Goal: Task Accomplishment & Management: Complete application form

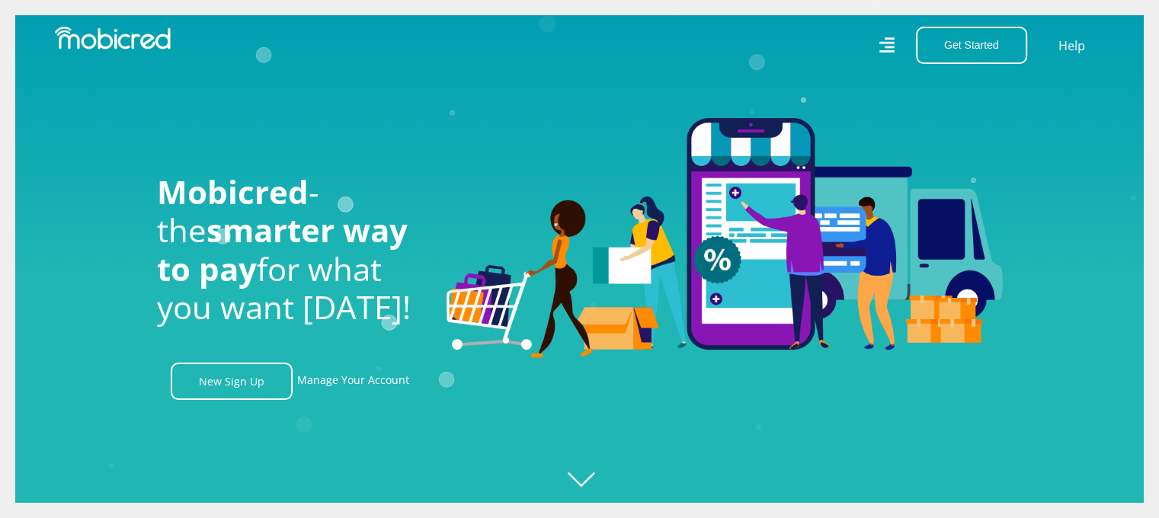
scroll to position [0, 1954]
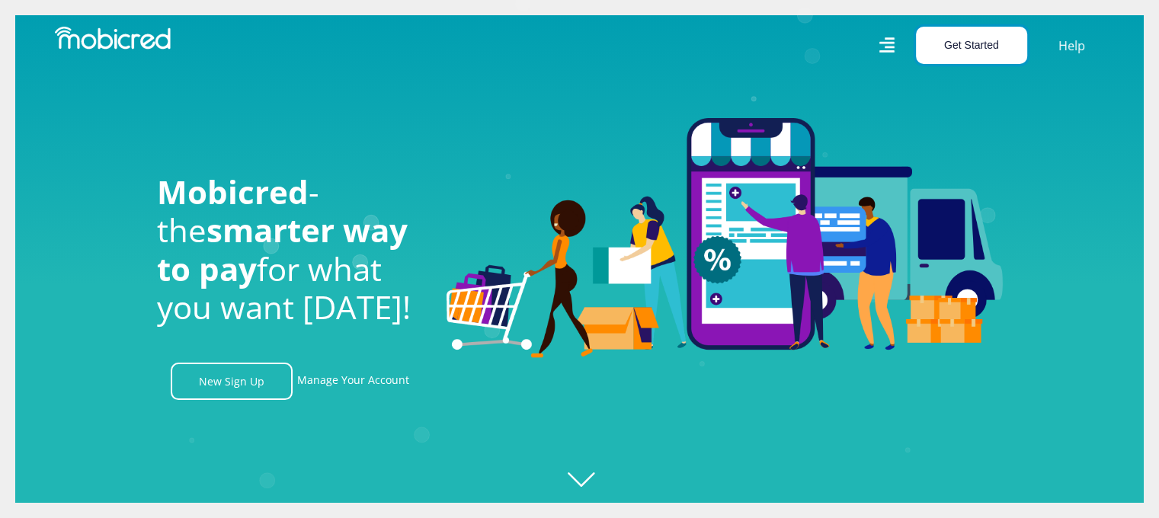
click at [960, 55] on button "Get Started" at bounding box center [971, 45] width 111 height 37
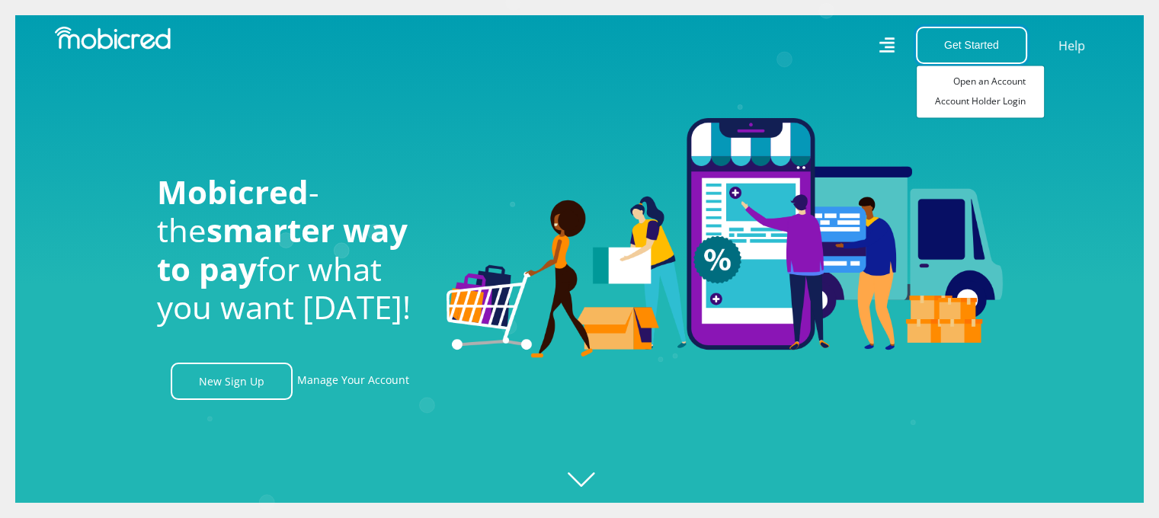
scroll to position [0, 2823]
click at [976, 81] on link "Open an Account" at bounding box center [980, 82] width 127 height 20
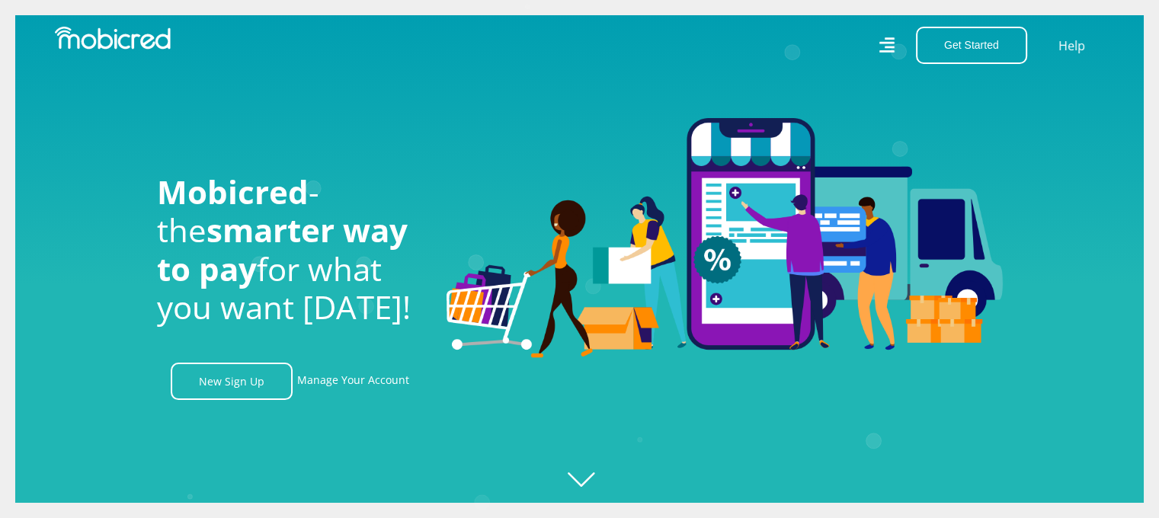
scroll to position [0, 3475]
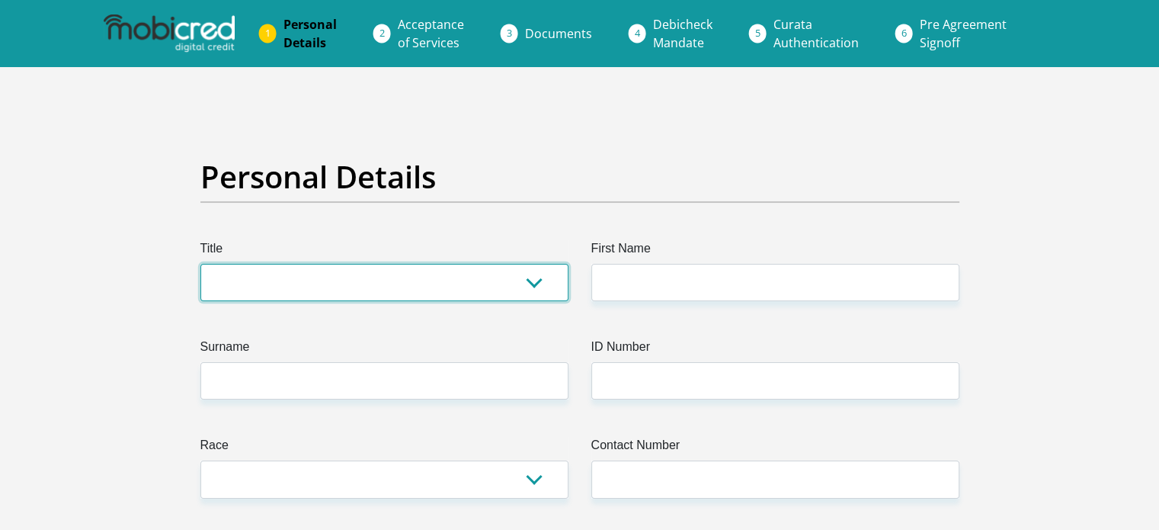
click at [351, 287] on select "Mr Ms Mrs Dr Other" at bounding box center [384, 282] width 368 height 37
select select "Mr"
click at [200, 264] on select "Mr Ms Mrs Dr Other" at bounding box center [384, 282] width 368 height 37
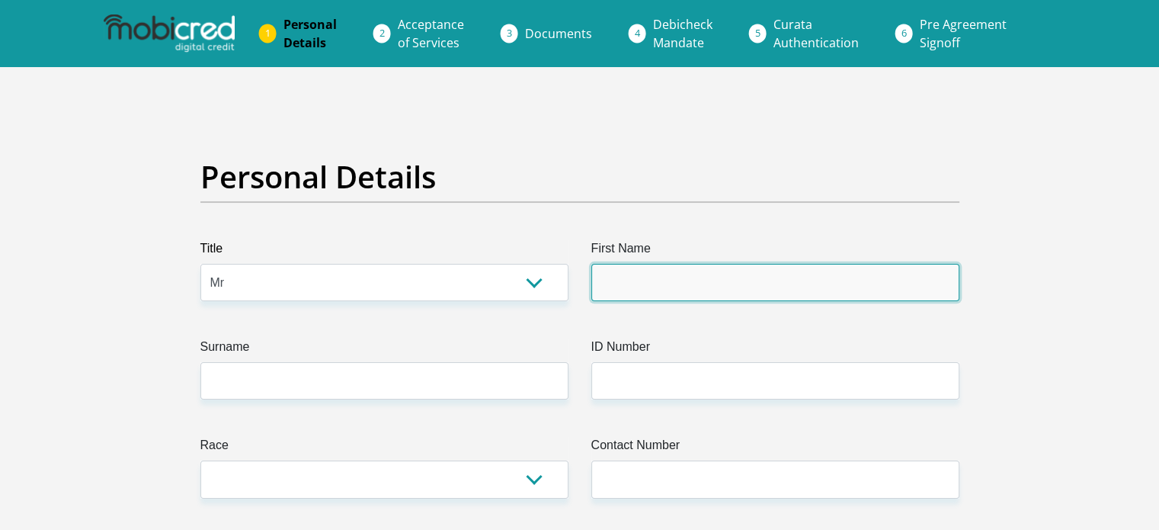
click at [751, 284] on input "First Name" at bounding box center [775, 282] width 368 height 37
type input "Evan"
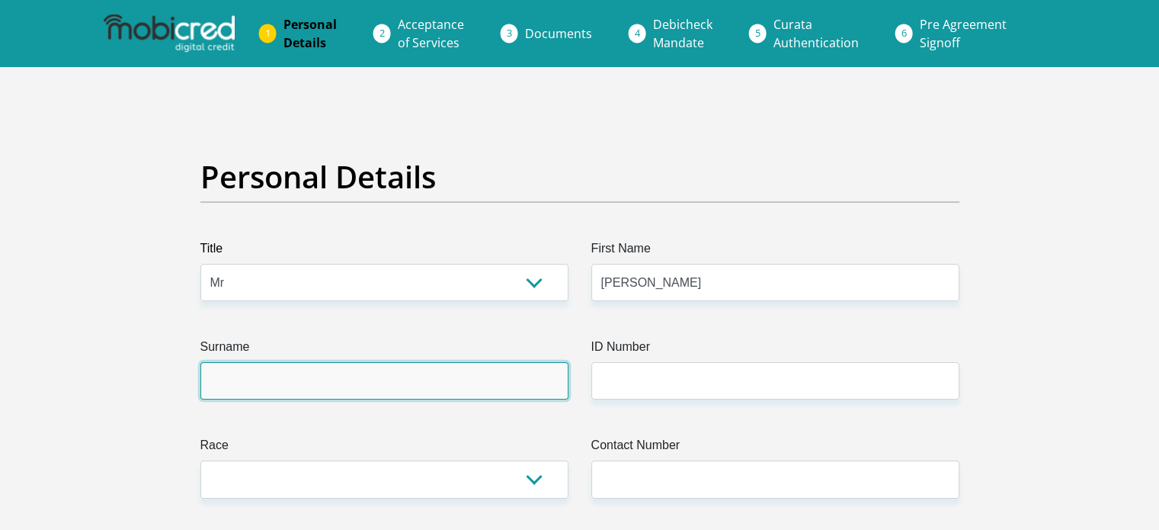
type input "duPreez"
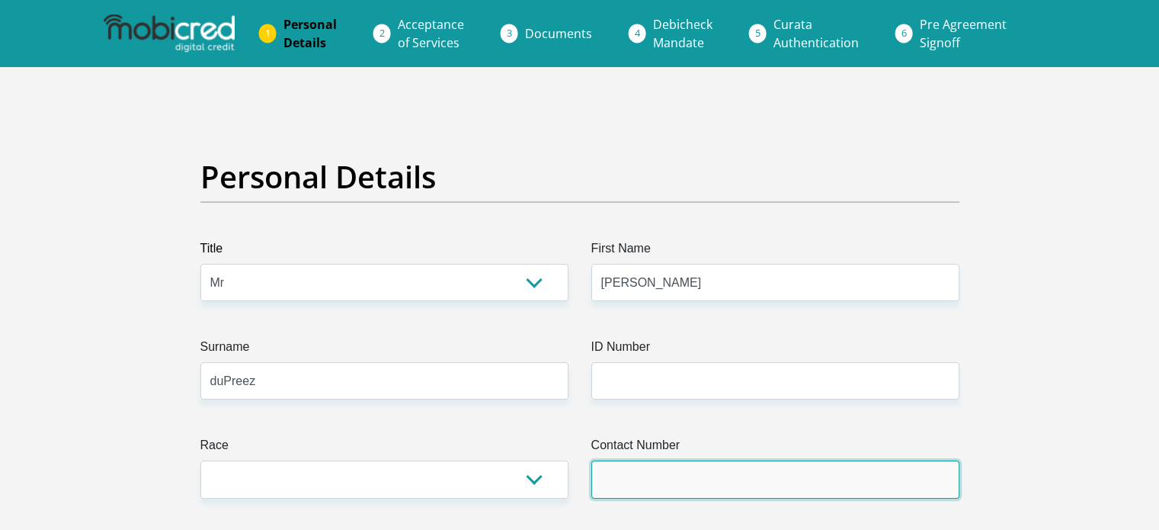
type input "0724649166"
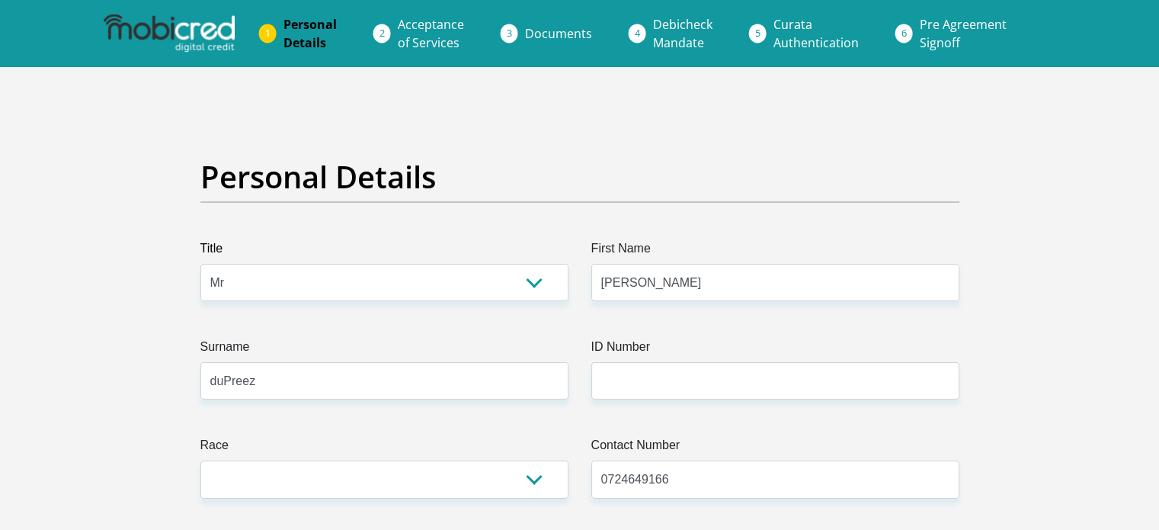
select select "ZAF"
type input "27 Marula Crescent"
type input "Kempton Park"
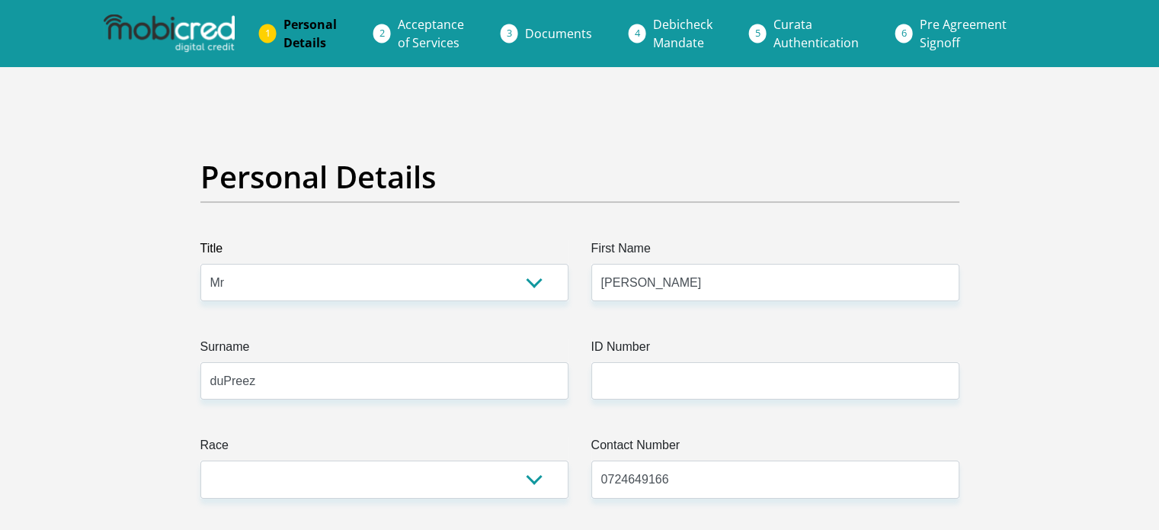
type input "1165"
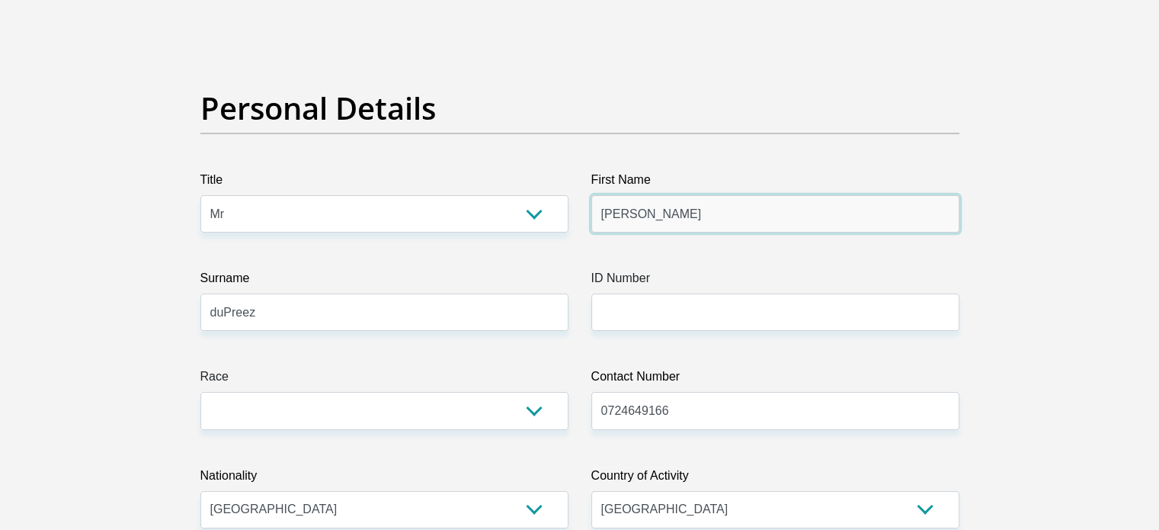
scroll to position [305, 0]
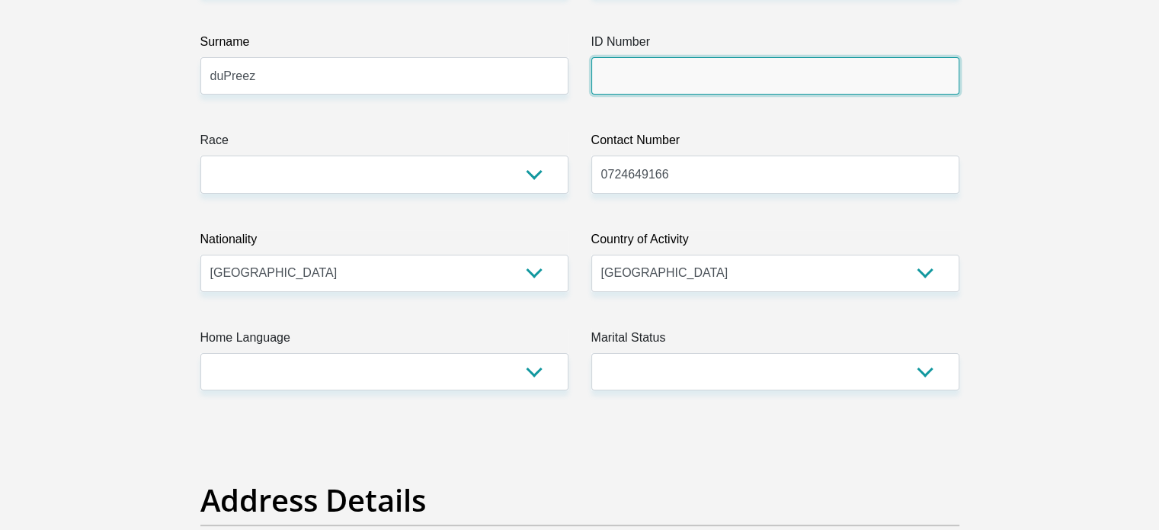
click at [651, 91] on input "ID Number" at bounding box center [775, 75] width 368 height 37
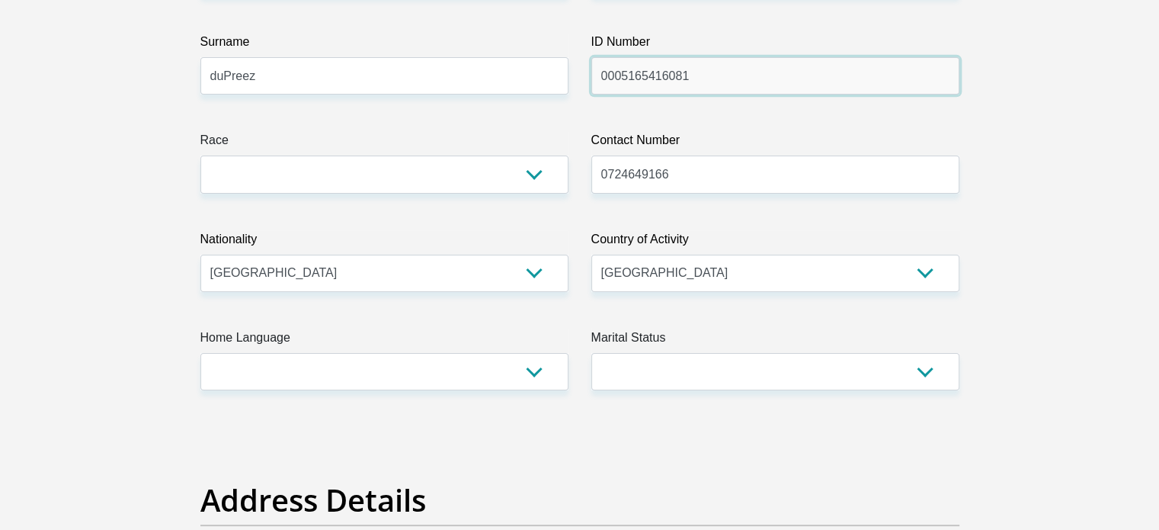
type input "0005165416081"
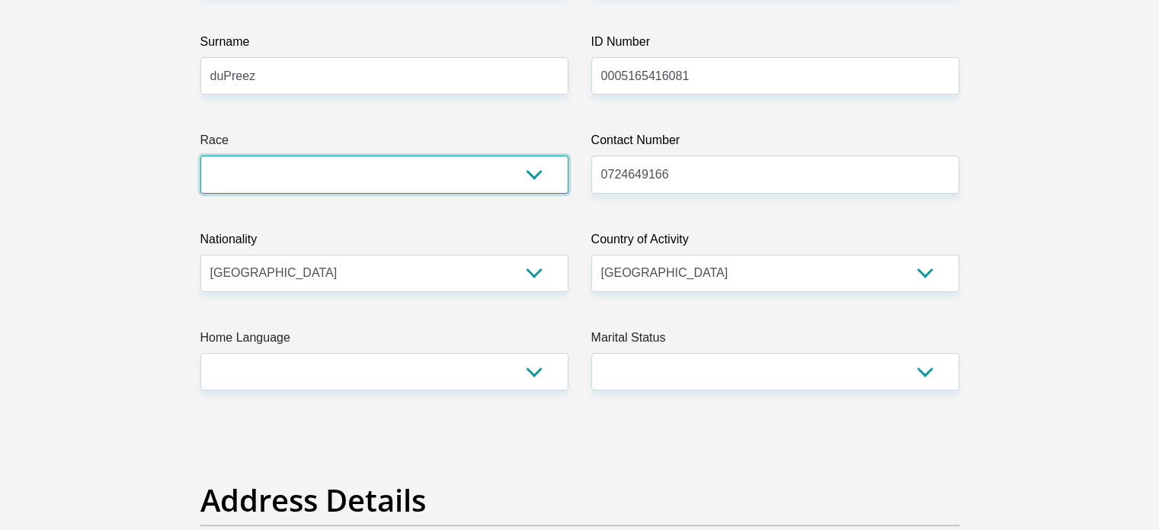
click at [436, 170] on select "Black Coloured Indian White Other" at bounding box center [384, 173] width 368 height 37
select select "4"
click at [200, 155] on select "Black Coloured Indian White Other" at bounding box center [384, 173] width 368 height 37
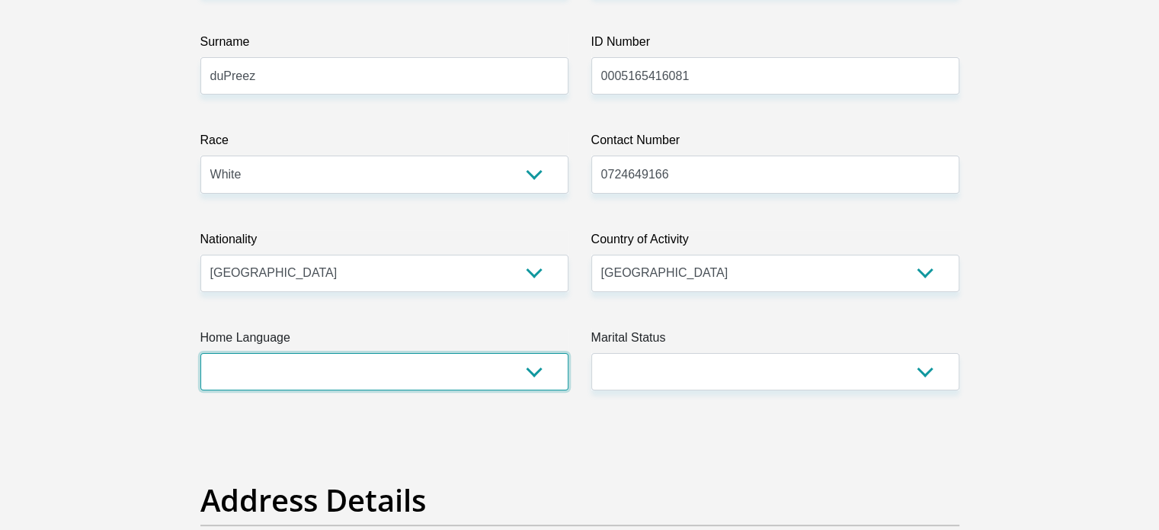
click at [309, 357] on select "Afrikaans English Sepedi South Ndebele Southern Sotho Swati Tsonga Tswana Venda…" at bounding box center [384, 371] width 368 height 37
select select "afr"
click at [200, 353] on select "Afrikaans English Sepedi South Ndebele Southern Sotho Swati Tsonga Tswana Venda…" at bounding box center [384, 371] width 368 height 37
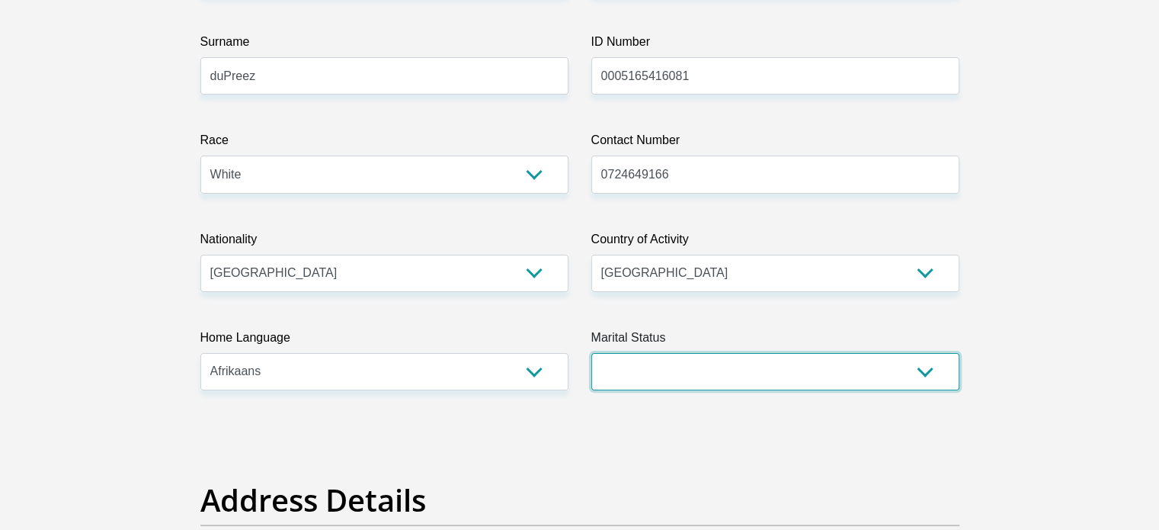
click at [652, 365] on select "Married ANC Single Divorced Widowed Married COP or Customary Law" at bounding box center [775, 371] width 368 height 37
select select "2"
click at [591, 353] on select "Married ANC Single Divorced Widowed Married COP or Customary Law" at bounding box center [775, 371] width 368 height 37
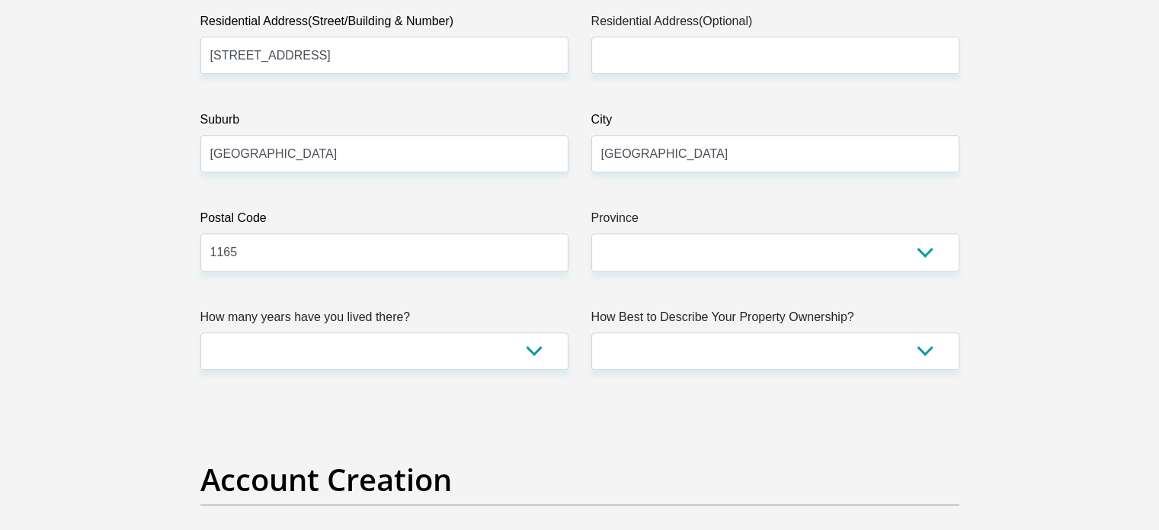
scroll to position [1067, 0]
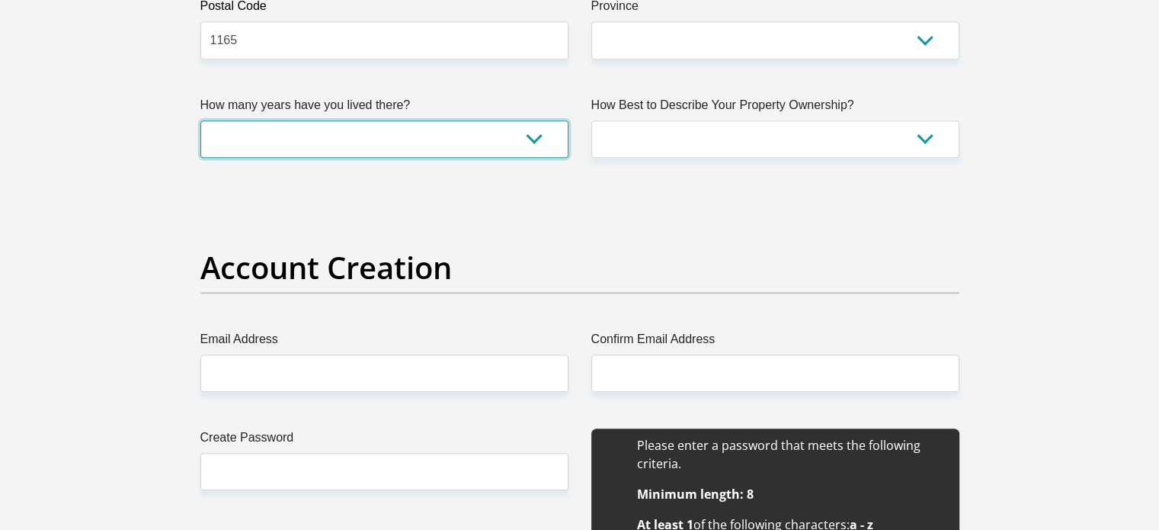
drag, startPoint x: 466, startPoint y: 129, endPoint x: 457, endPoint y: 140, distance: 14.6
click at [466, 130] on select "less than 1 year 1-3 years 3-5 years 5+ years" at bounding box center [384, 138] width 368 height 37
select select "2"
click at [200, 120] on select "less than 1 year 1-3 years 3-5 years 5+ years" at bounding box center [384, 138] width 368 height 37
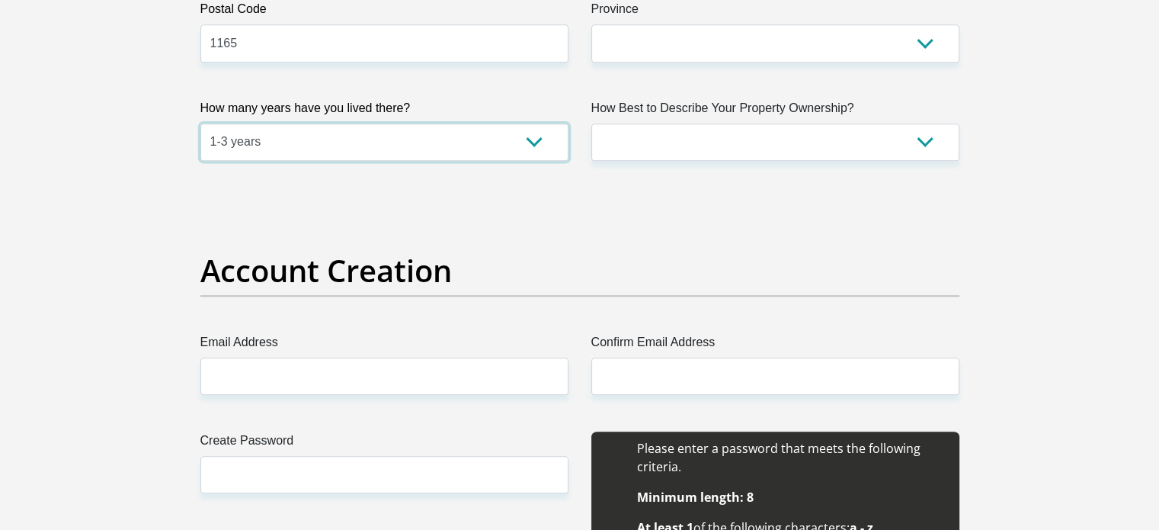
scroll to position [686, 0]
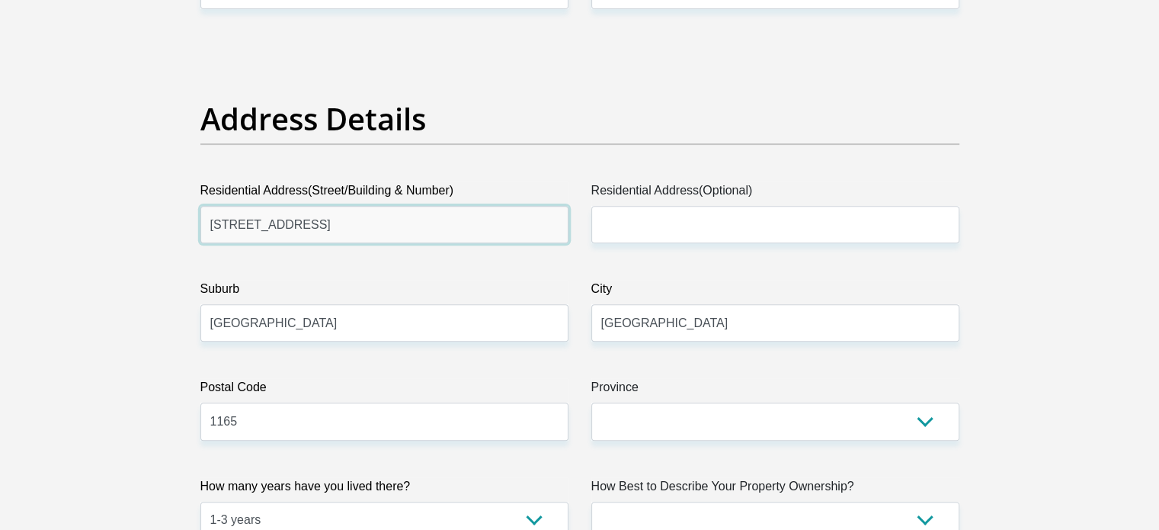
click at [264, 232] on input "27 Marula Crescent" at bounding box center [384, 224] width 368 height 37
type input "Woltemade"
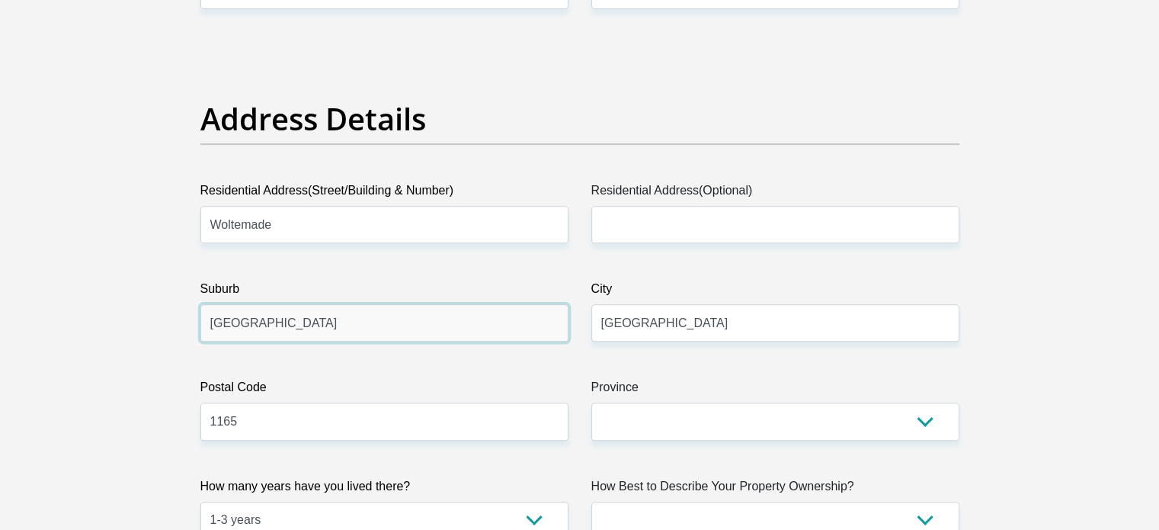
click at [288, 318] on input "Kempton Park" at bounding box center [384, 322] width 368 height 37
type input "Secunda"
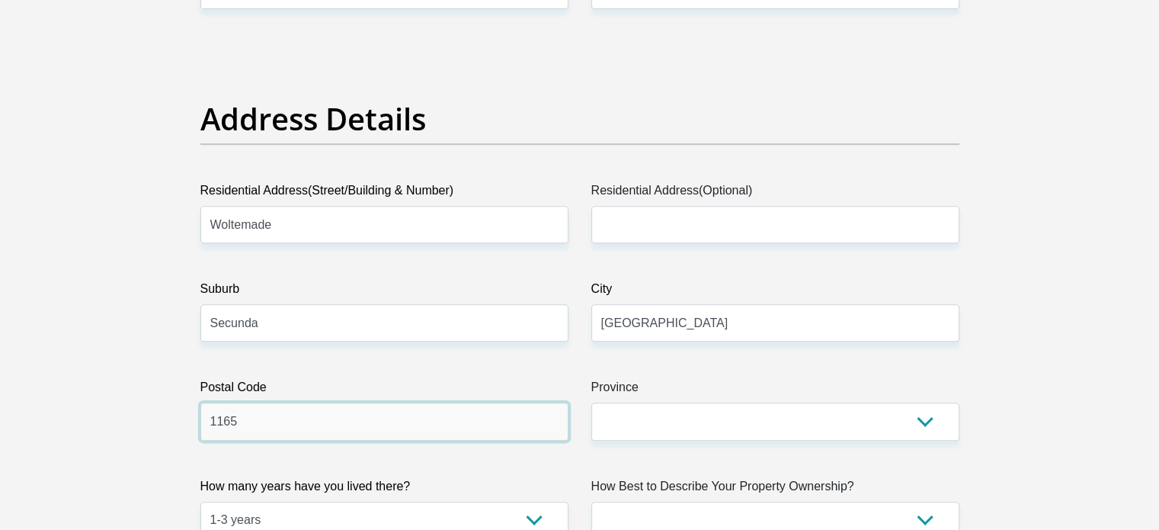
click at [285, 418] on input "1165" at bounding box center [384, 420] width 368 height 37
type input "2302"
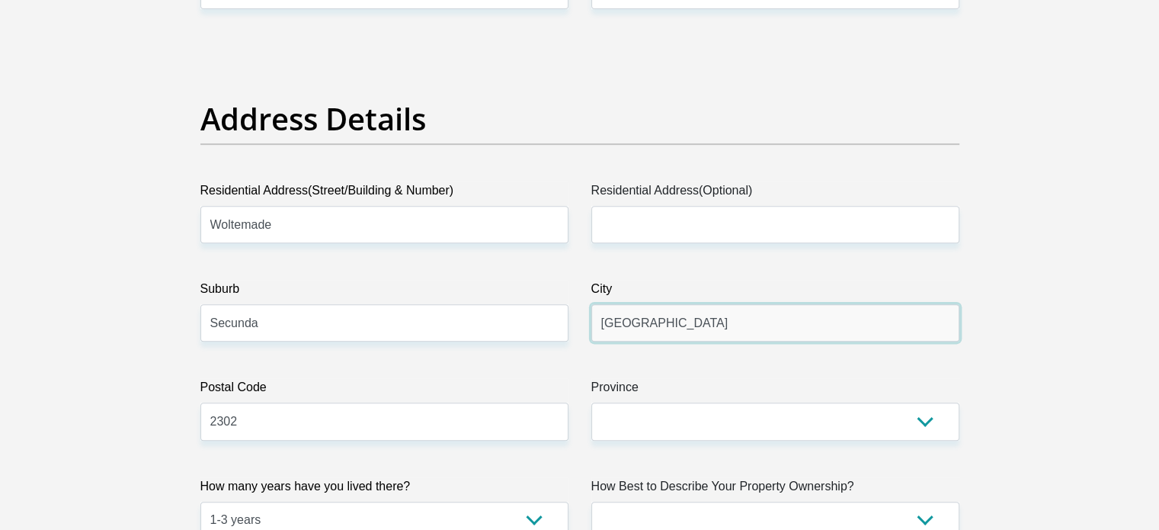
drag, startPoint x: 684, startPoint y: 304, endPoint x: 677, endPoint y: 316, distance: 14.4
click at [683, 311] on input "Kempton Park" at bounding box center [775, 322] width 368 height 37
type input "Secunda"
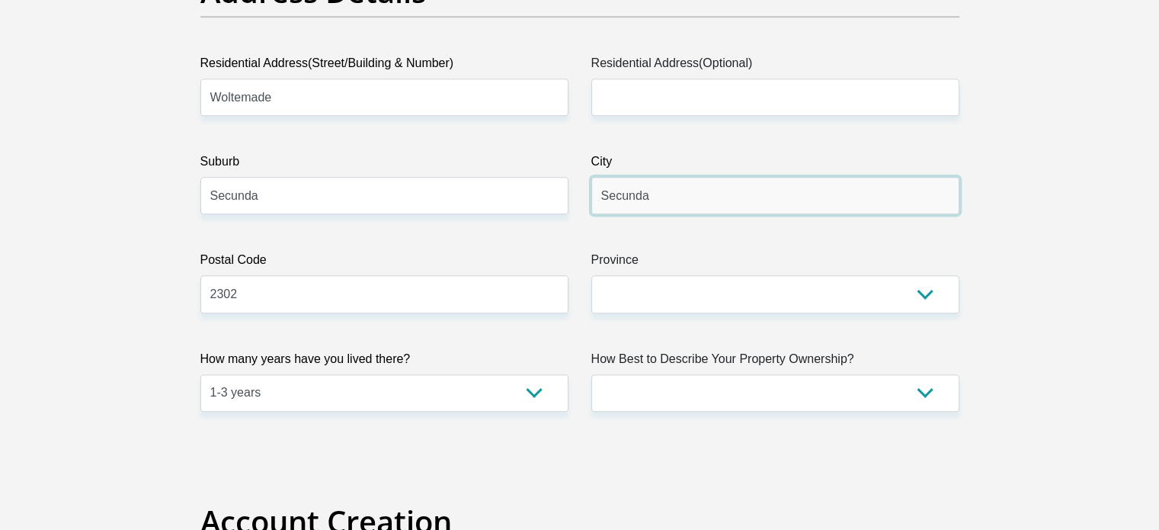
scroll to position [838, 0]
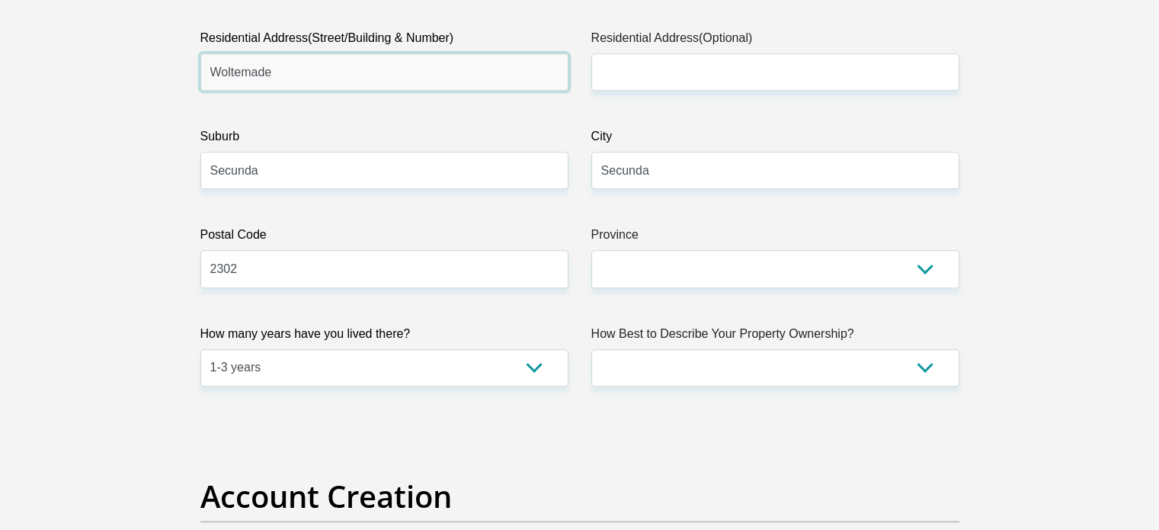
click at [207, 71] on input "Woltemade" at bounding box center [384, 71] width 368 height 37
click at [309, 76] on input "8 Woltemade" at bounding box center [384, 71] width 368 height 37
type input "8 Woltemade Street"
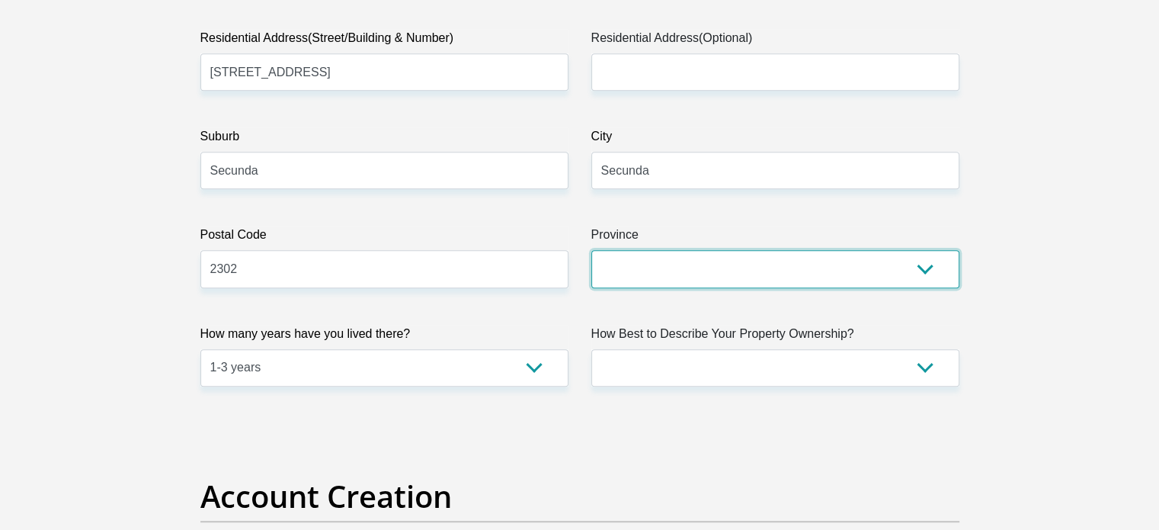
click at [652, 277] on select "Eastern Cape Free State Gauteng KwaZulu-Natal Limpopo Mpumalanga Northern Cape …" at bounding box center [775, 268] width 368 height 37
select select "Mpumalanga"
click at [591, 250] on select "Eastern Cape Free State Gauteng KwaZulu-Natal Limpopo Mpumalanga Northern Cape …" at bounding box center [775, 268] width 368 height 37
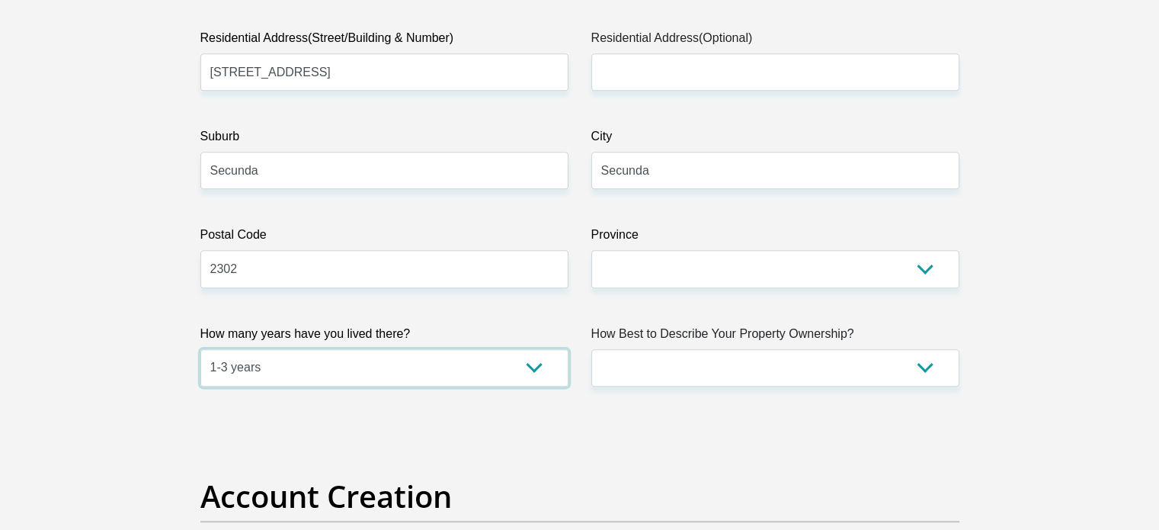
drag, startPoint x: 351, startPoint y: 368, endPoint x: 342, endPoint y: 383, distance: 17.1
click at [351, 368] on select "less than 1 year 1-3 years 3-5 years 5+ years" at bounding box center [384, 367] width 368 height 37
select select "5"
click at [200, 349] on select "less than 1 year 1-3 years 3-5 years 5+ years" at bounding box center [384, 367] width 368 height 37
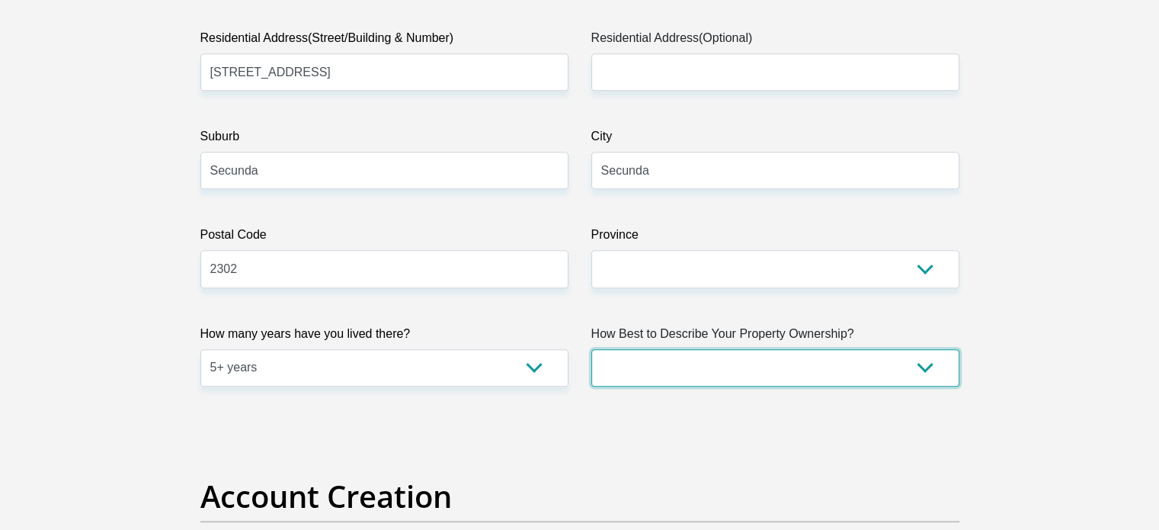
click at [641, 370] on select "Owned Rented Family Owned Company Dwelling" at bounding box center [775, 367] width 368 height 37
select select "parents"
click at [591, 349] on select "Owned Rented Family Owned Company Dwelling" at bounding box center [775, 367] width 368 height 37
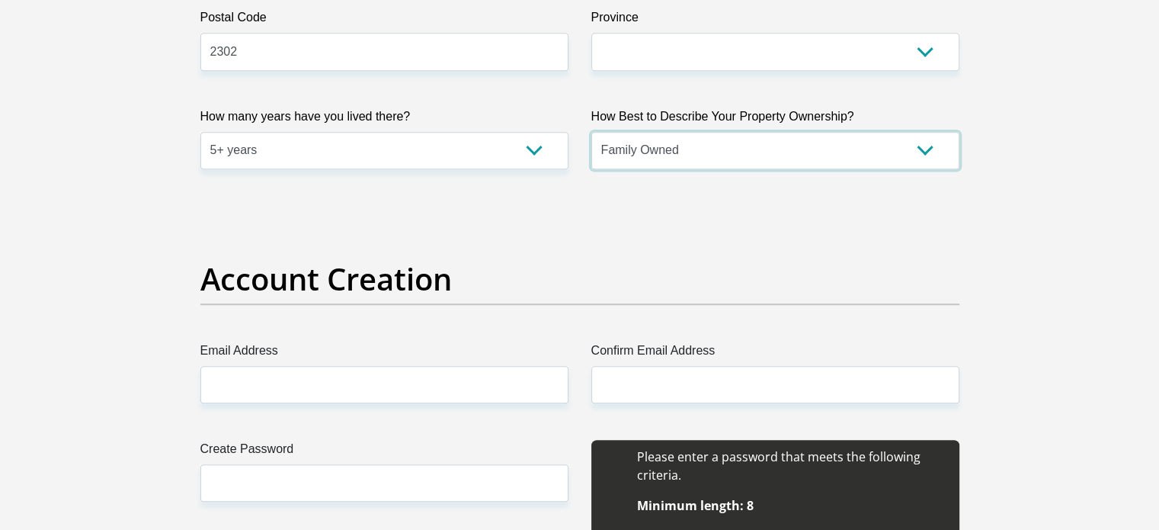
scroll to position [1067, 0]
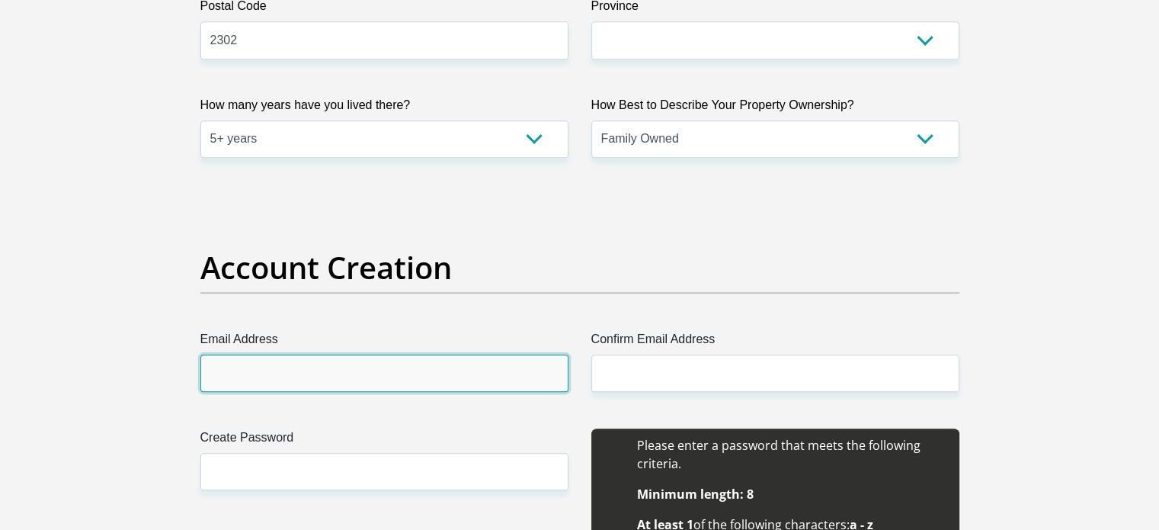
click at [346, 367] on input "Email Address" at bounding box center [384, 372] width 368 height 37
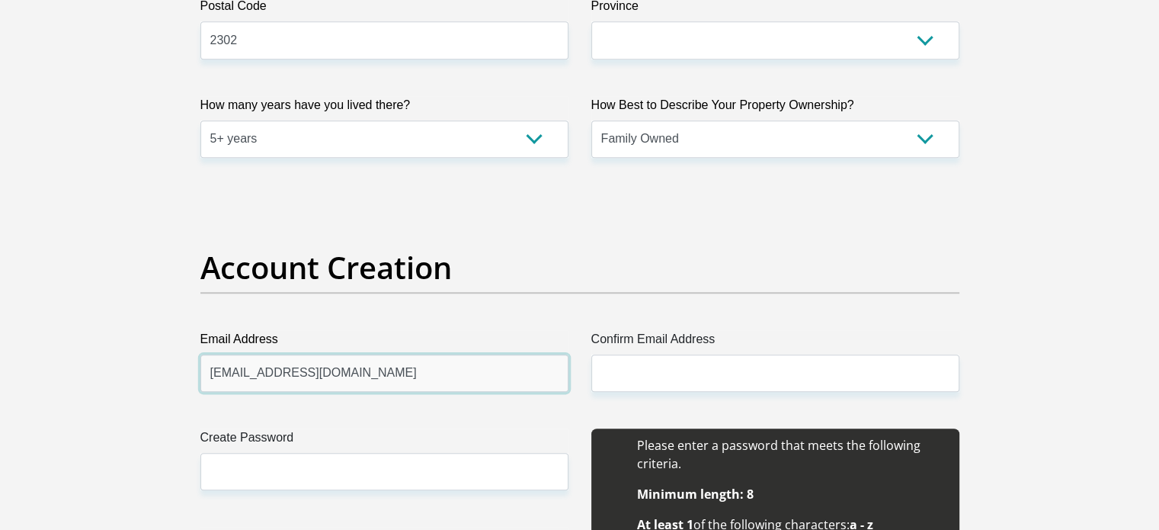
type input "evanfrancoisdupreez@gmail.com"
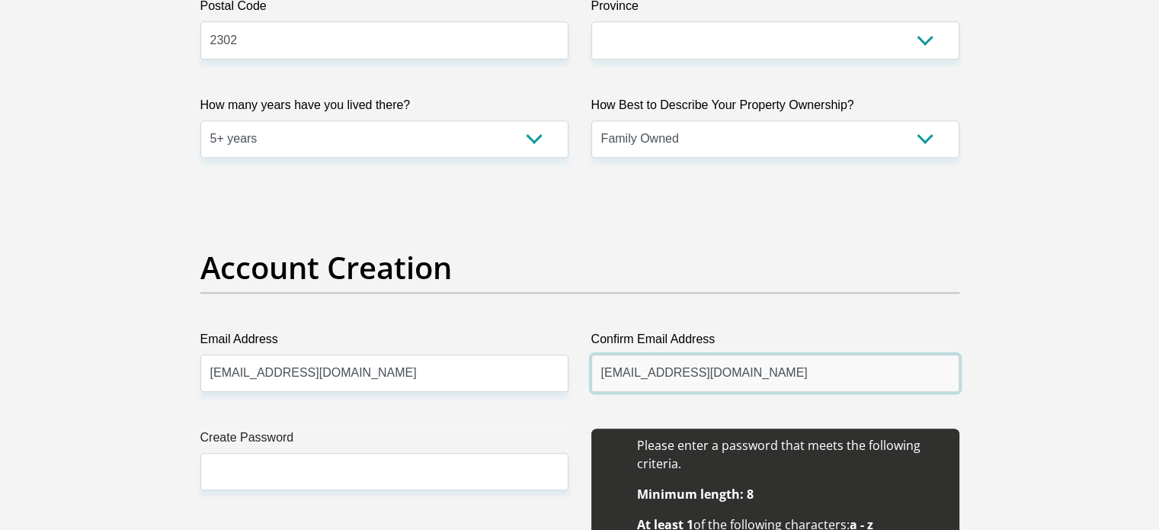
type input "evanfrancoisdupreez@gmail.com"
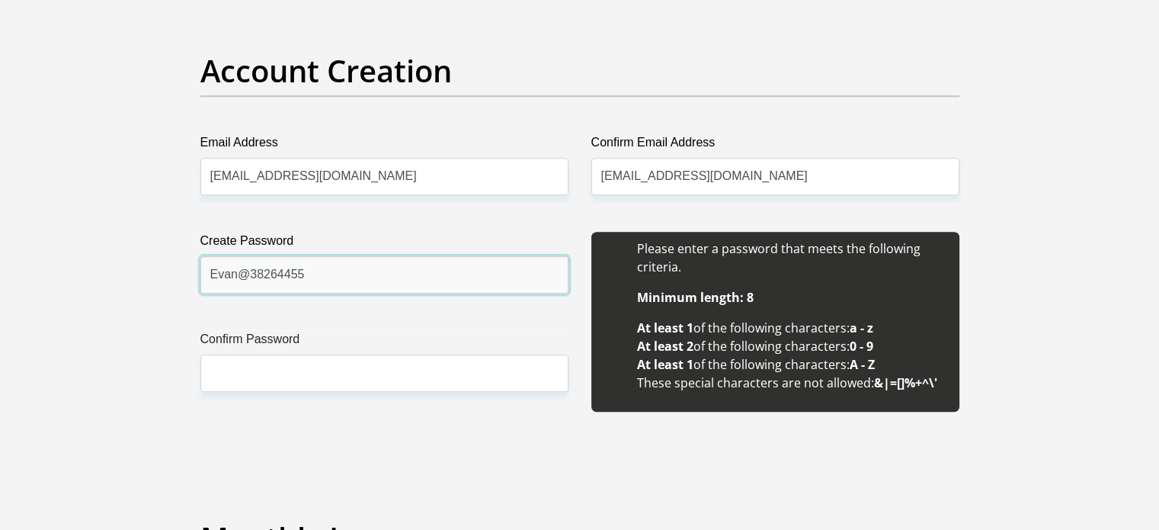
scroll to position [1296, 0]
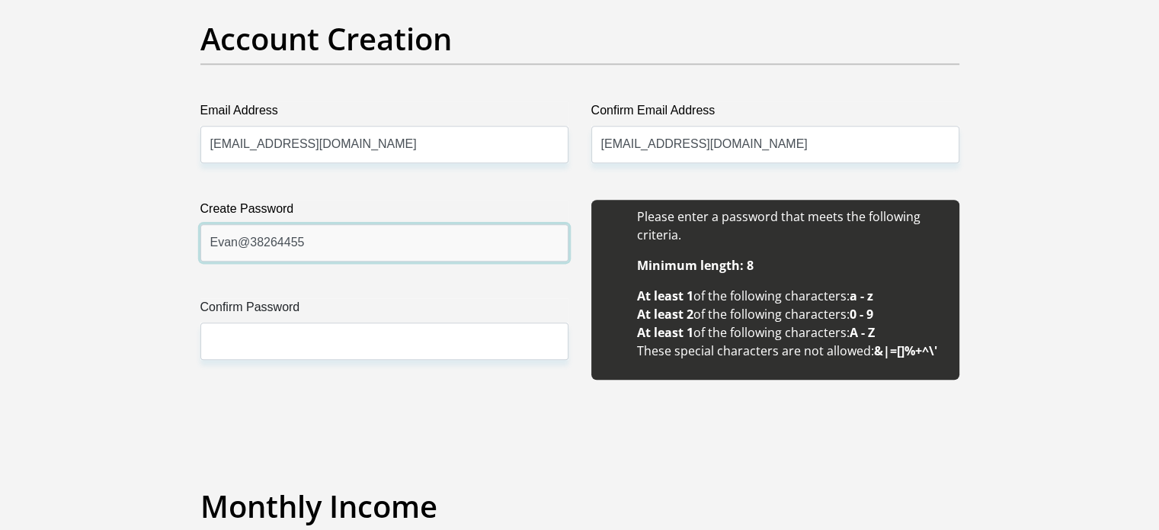
type input "Evan@38264455"
drag, startPoint x: 295, startPoint y: 319, endPoint x: 290, endPoint y: 337, distance: 18.3
click at [293, 325] on div "Confirm Password" at bounding box center [384, 329] width 368 height 62
click at [280, 241] on input "Evan@38264455" at bounding box center [384, 242] width 368 height 37
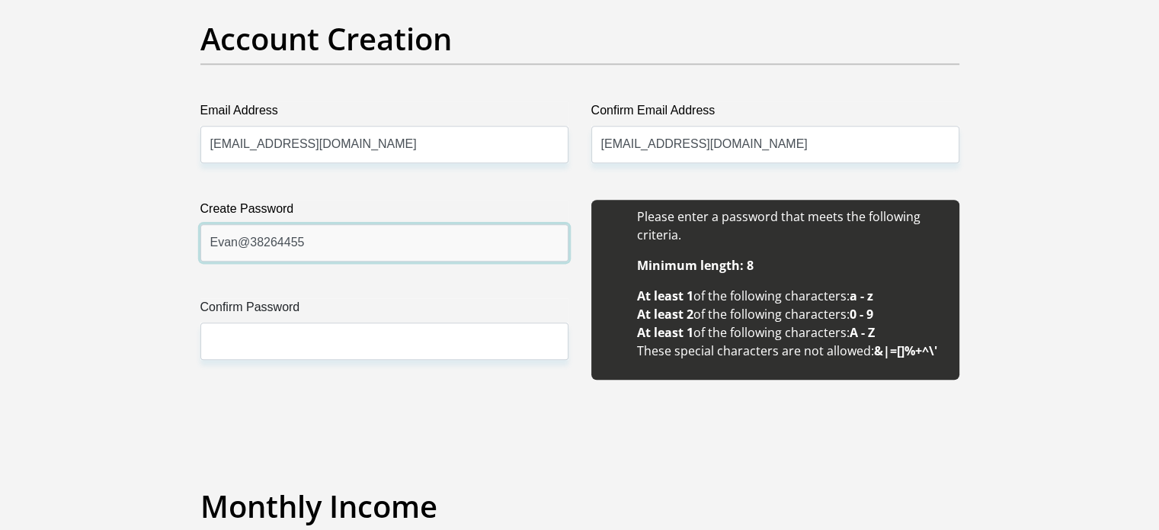
click at [280, 241] on input "Evan@38264455" at bounding box center [384, 242] width 368 height 37
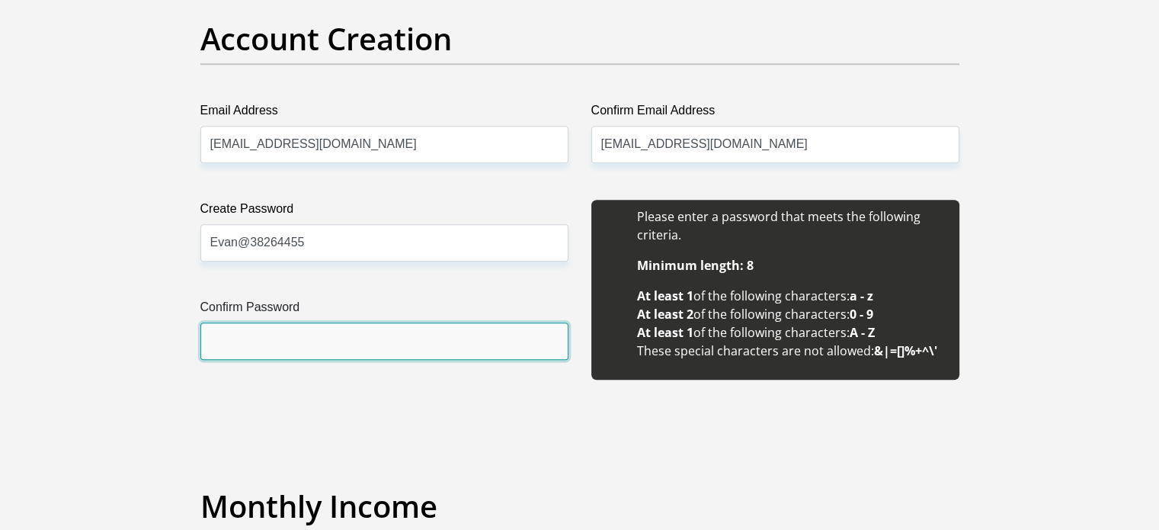
click at [280, 335] on input "Confirm Password" at bounding box center [384, 340] width 368 height 37
paste input "Evan@38264455"
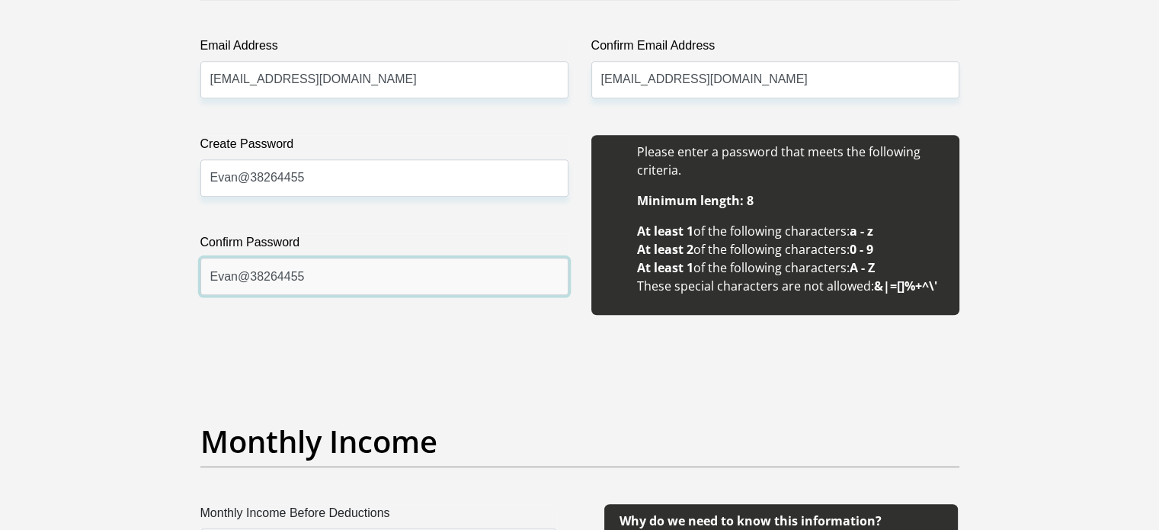
scroll to position [1524, 0]
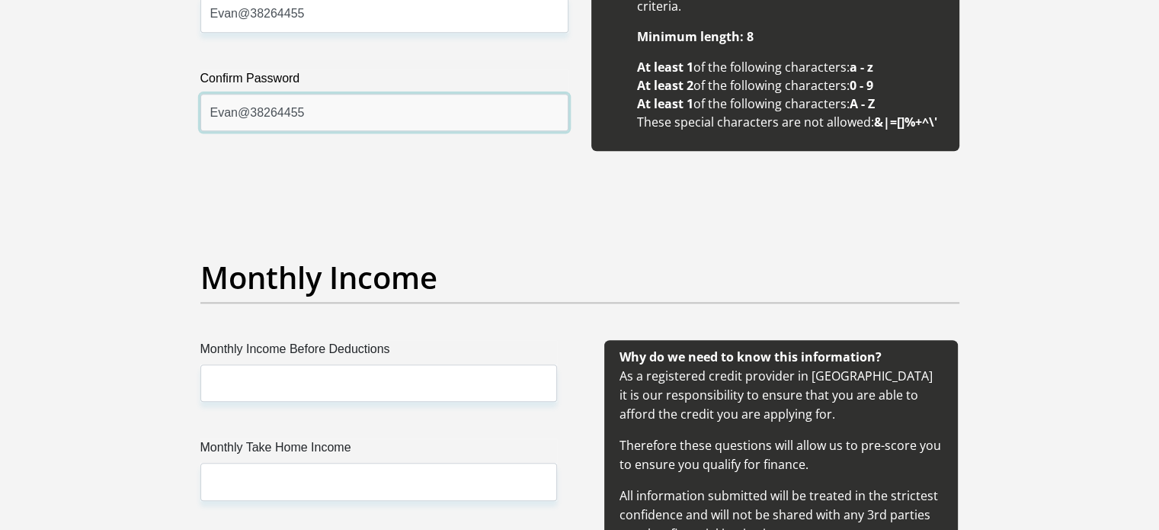
type input "Evan@38264455"
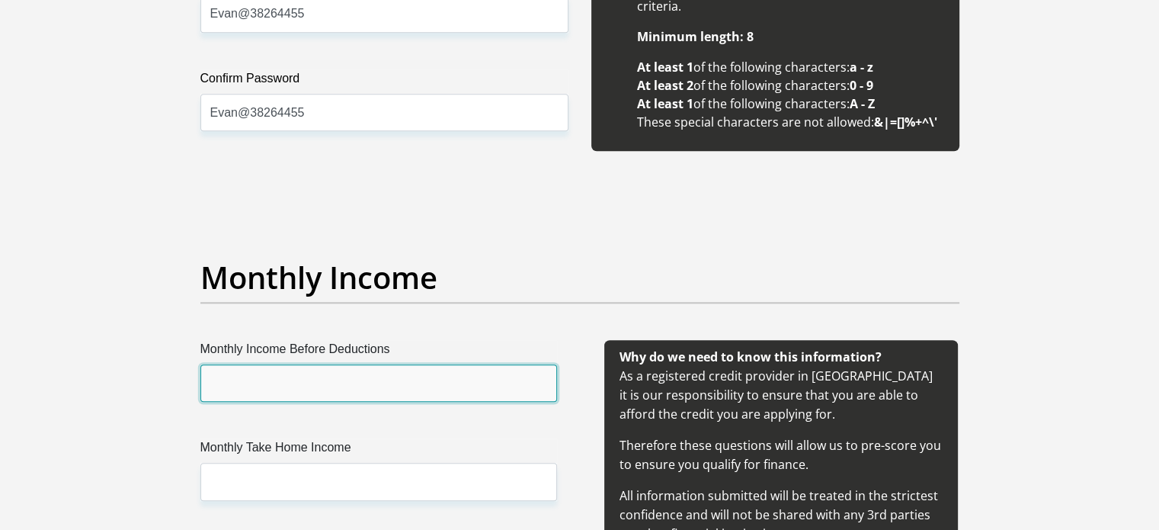
click at [300, 379] on input "Monthly Income Before Deductions" at bounding box center [378, 382] width 357 height 37
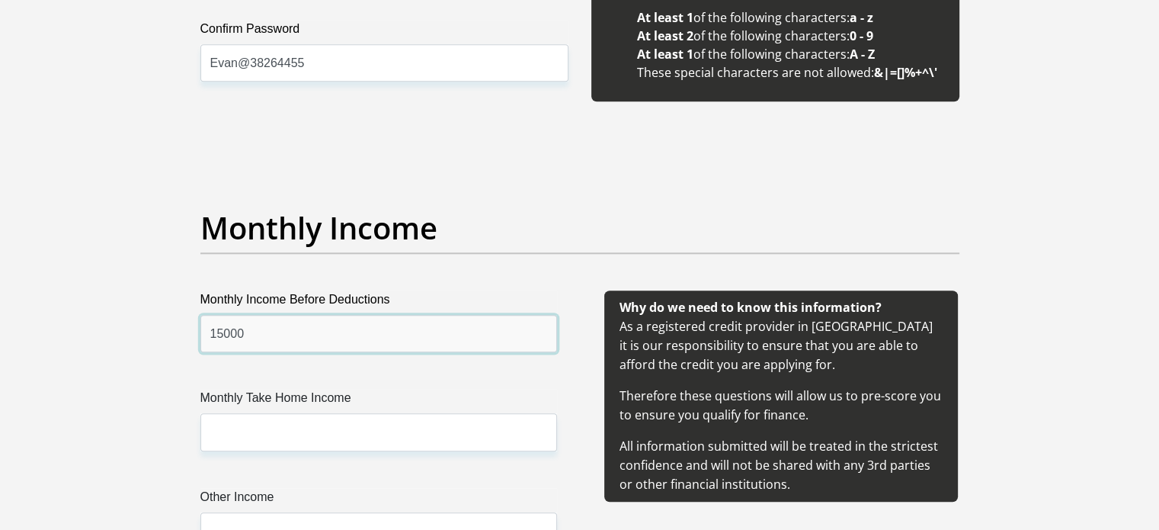
scroll to position [1600, 0]
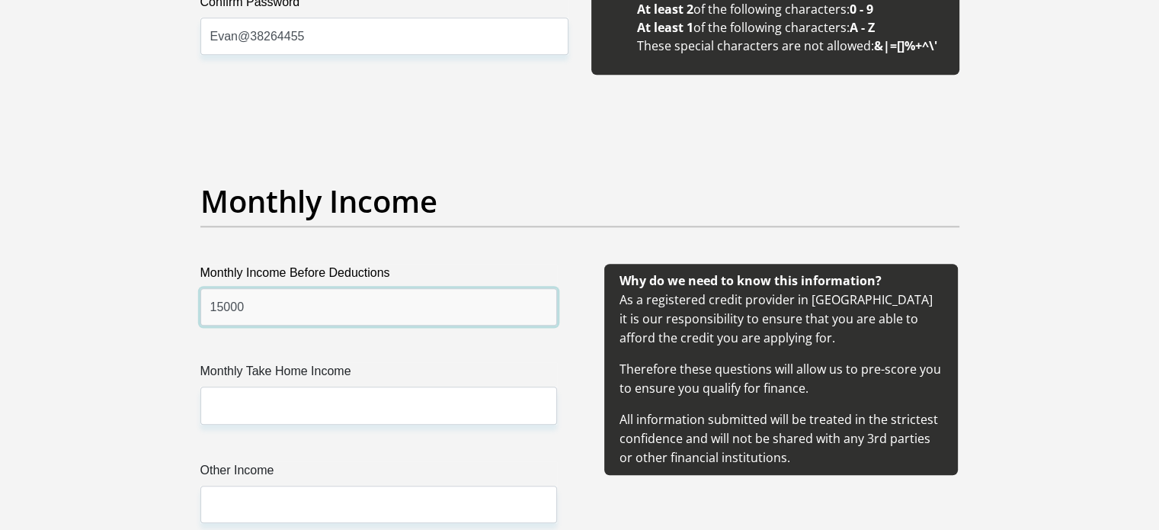
type input "15000"
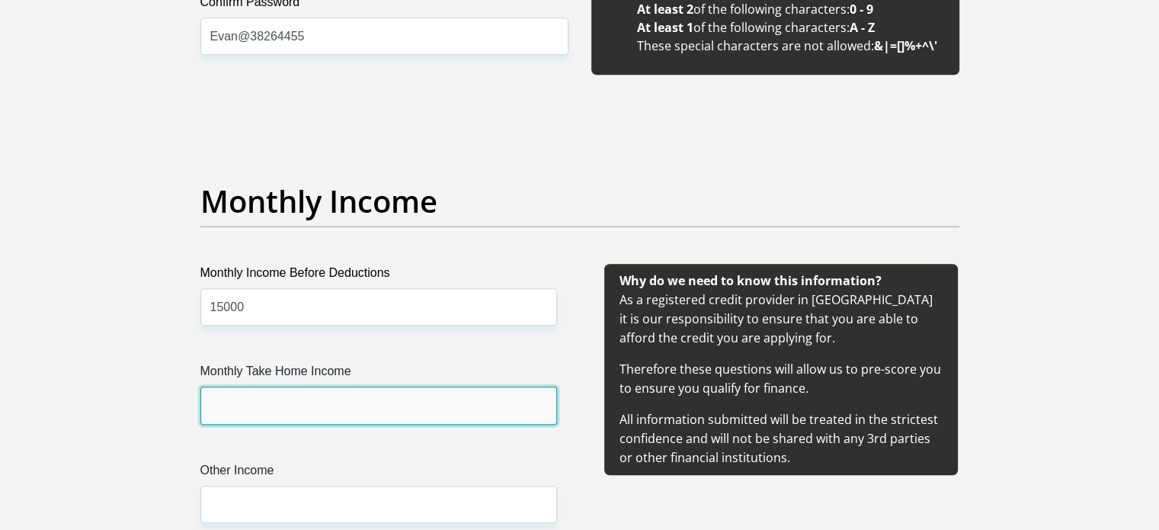
click at [295, 405] on input "Monthly Take Home Income" at bounding box center [378, 404] width 357 height 37
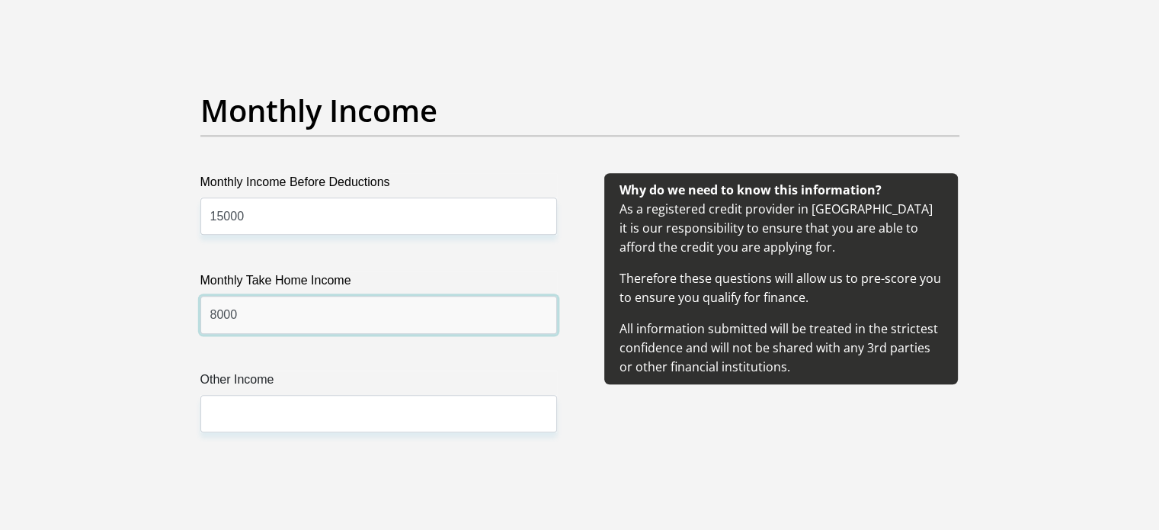
scroll to position [1829, 0]
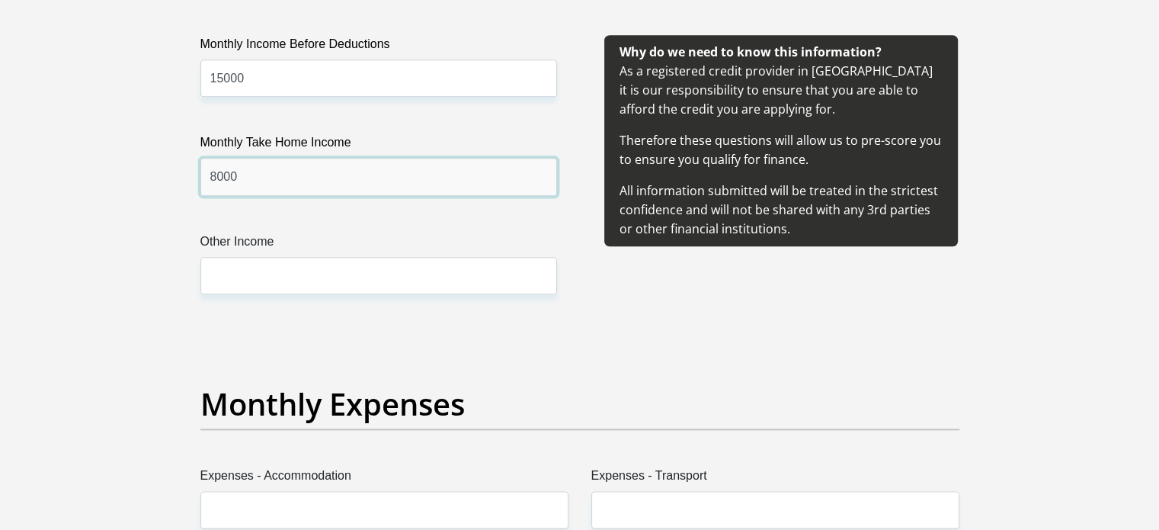
type input "8000"
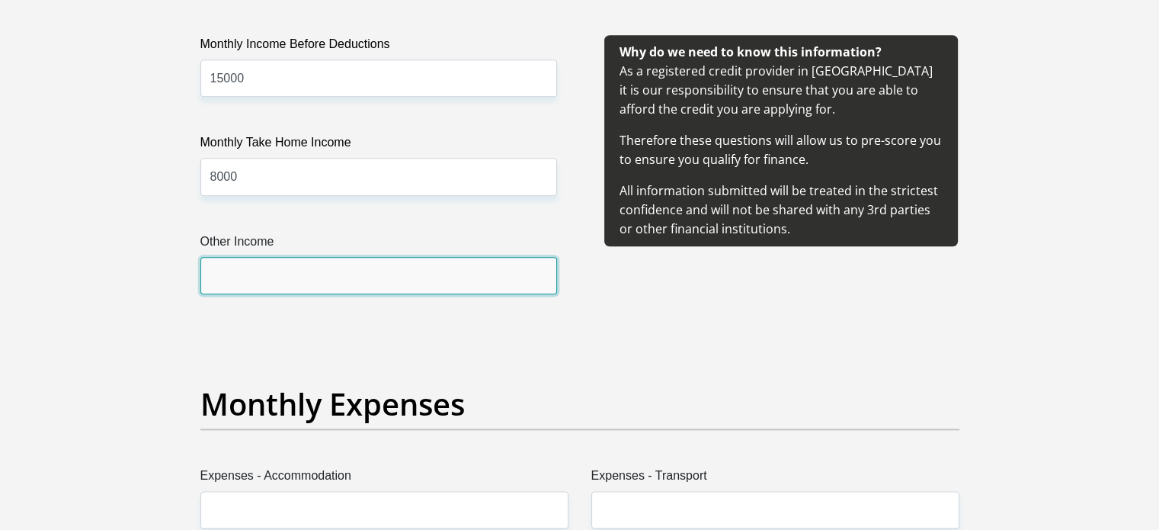
click at [283, 271] on input "Other Income" at bounding box center [378, 275] width 357 height 37
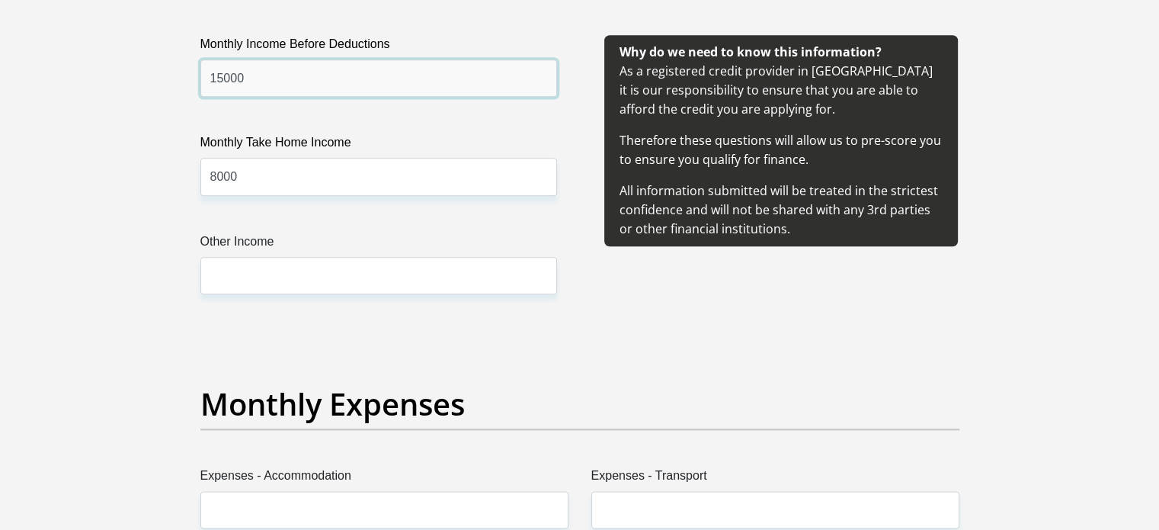
click at [261, 72] on input "15000" at bounding box center [378, 77] width 357 height 37
type input "11500"
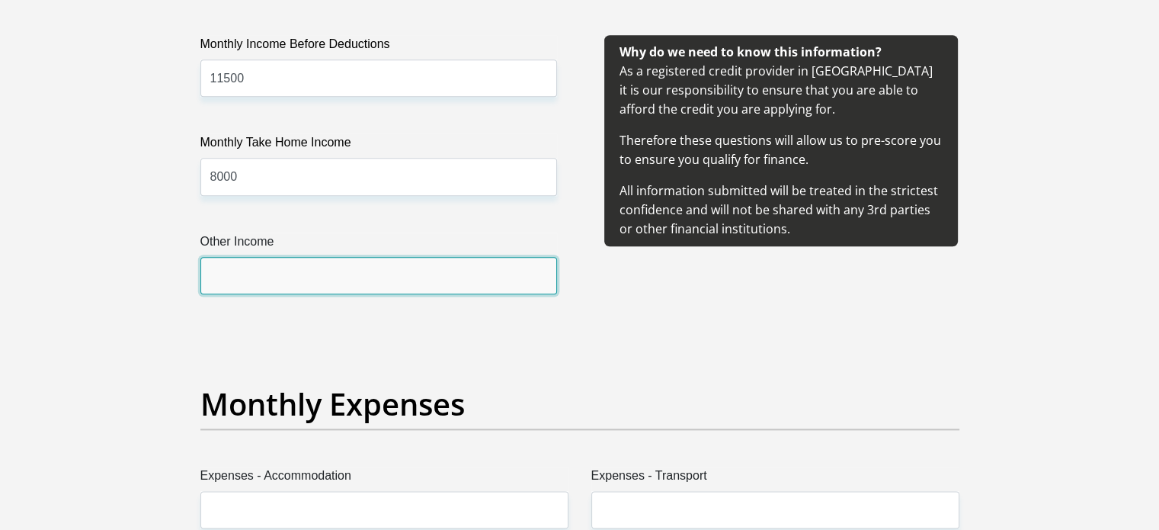
click at [277, 284] on input "Other Income" at bounding box center [378, 275] width 357 height 37
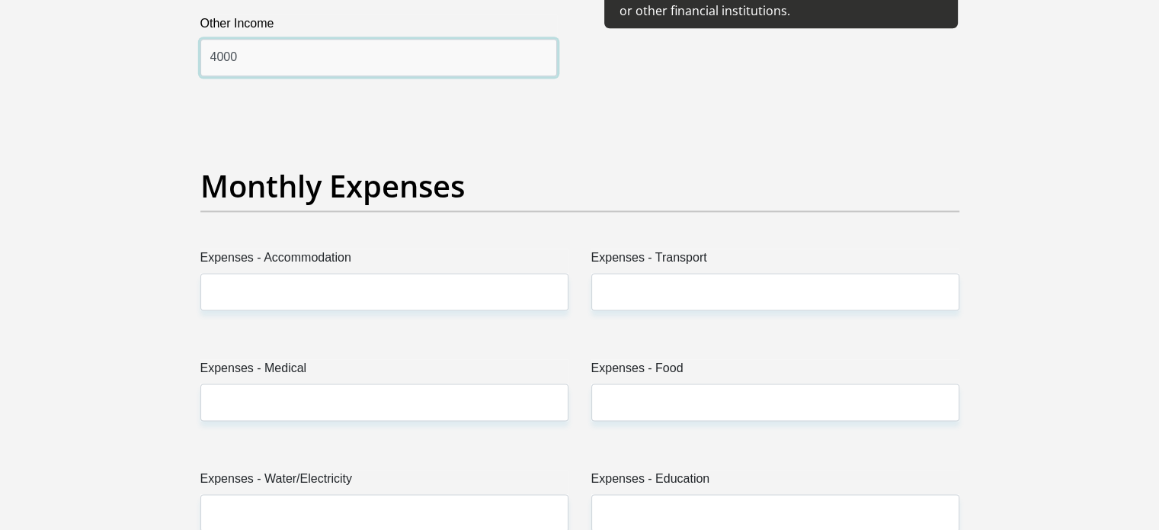
scroll to position [2058, 0]
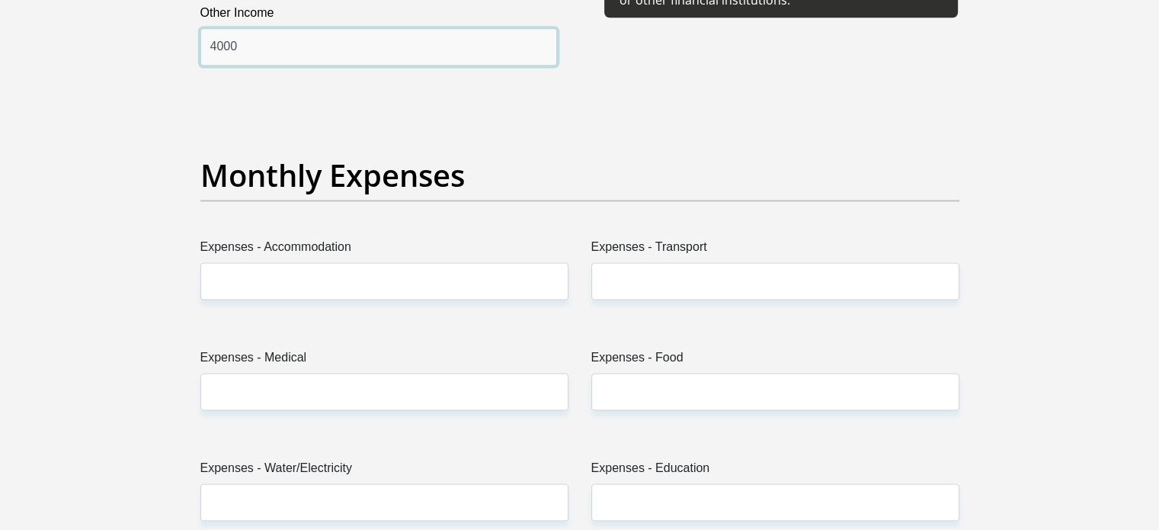
type input "4000"
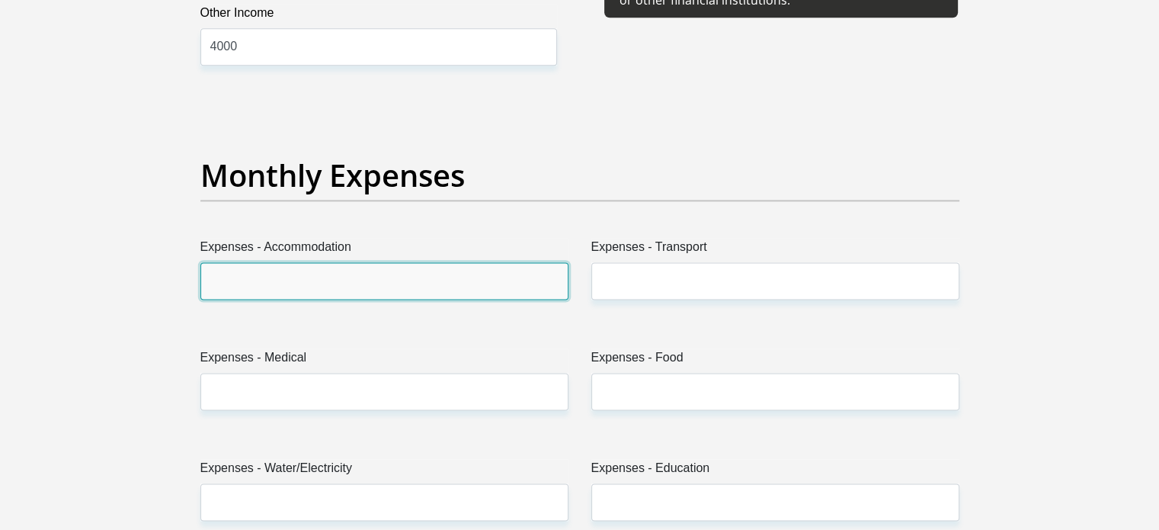
click at [276, 285] on input "Expenses - Accommodation" at bounding box center [384, 280] width 368 height 37
type input "0"
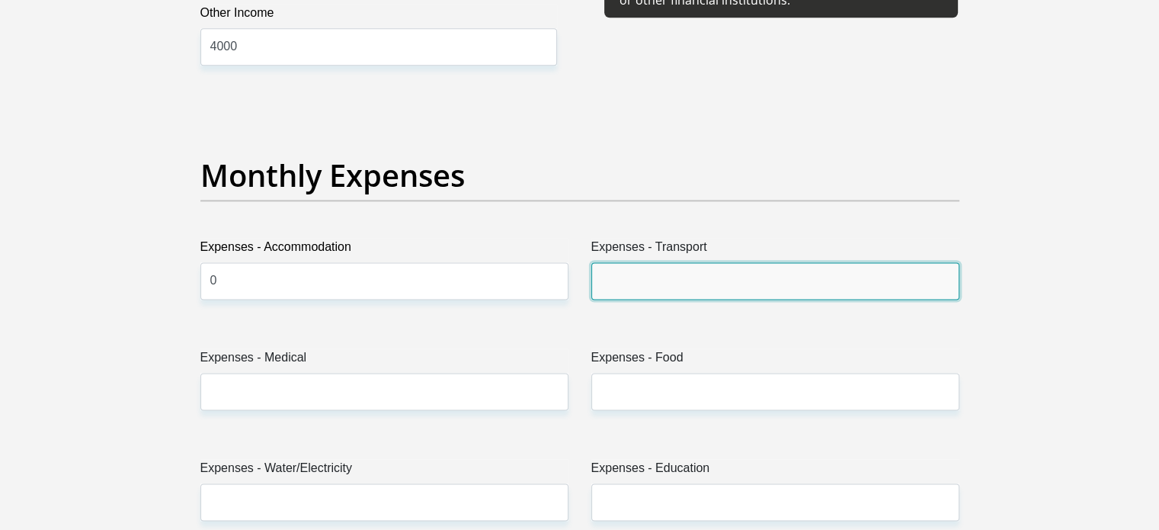
click at [693, 282] on input "Expenses - Transport" at bounding box center [775, 280] width 368 height 37
type input "2000"
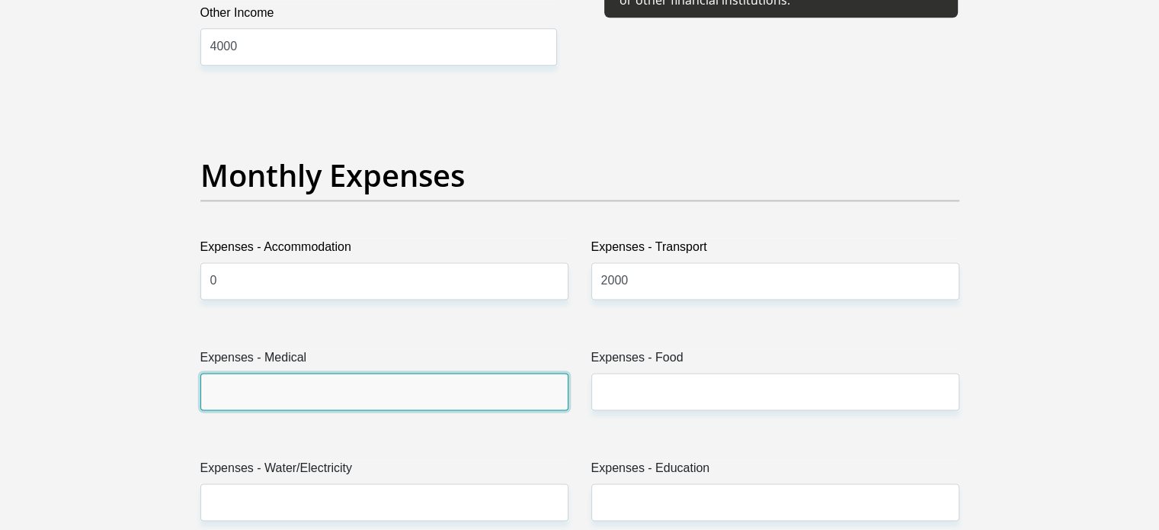
click at [316, 373] on input "Expenses - Medical" at bounding box center [384, 391] width 368 height 37
type input "0"
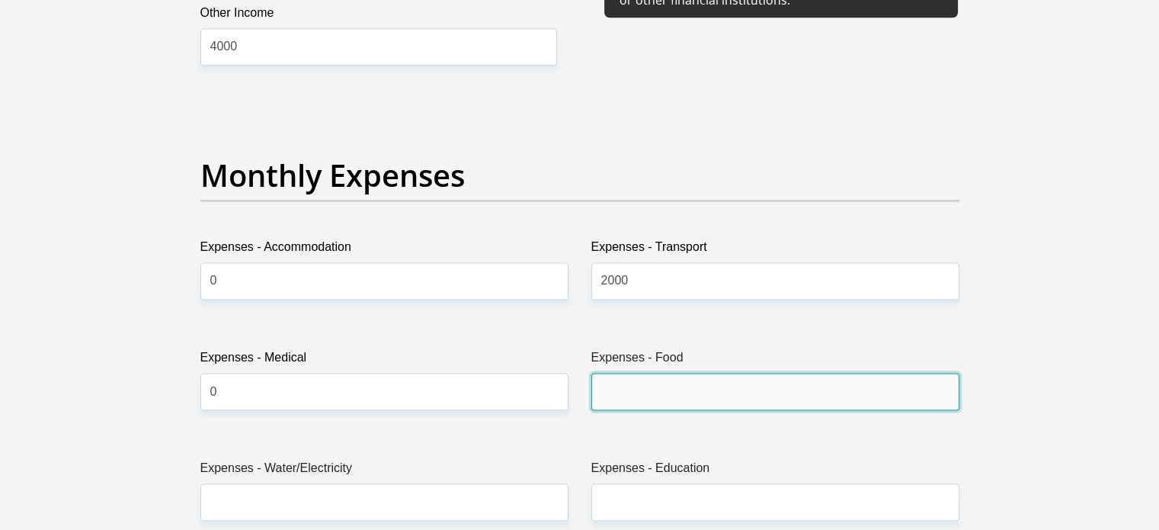
click at [671, 399] on input "Expenses - Food" at bounding box center [775, 391] width 368 height 37
type input "2000"
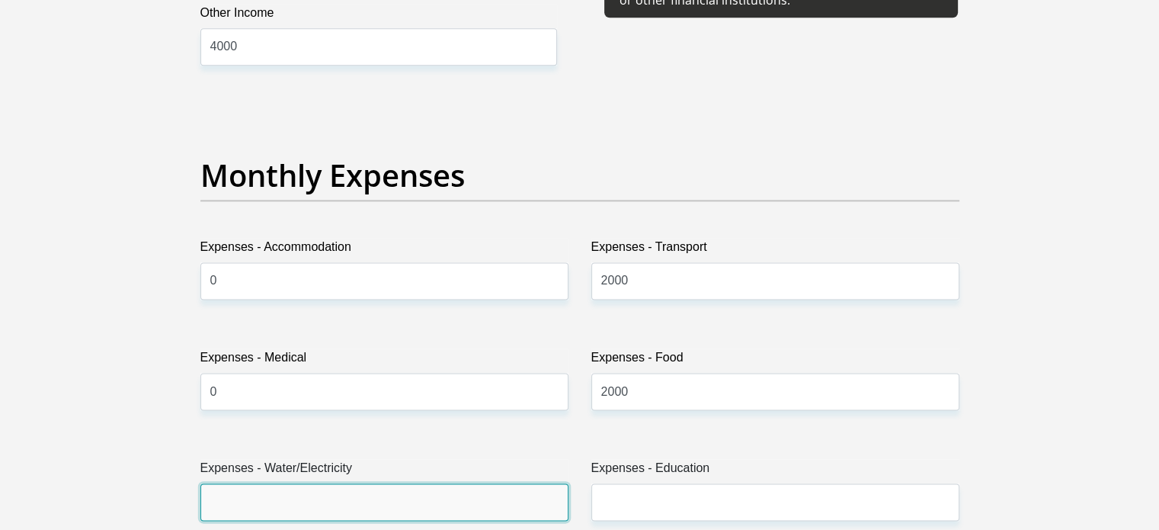
click at [351, 491] on input "Expenses - Water/Electricity" at bounding box center [384, 501] width 368 height 37
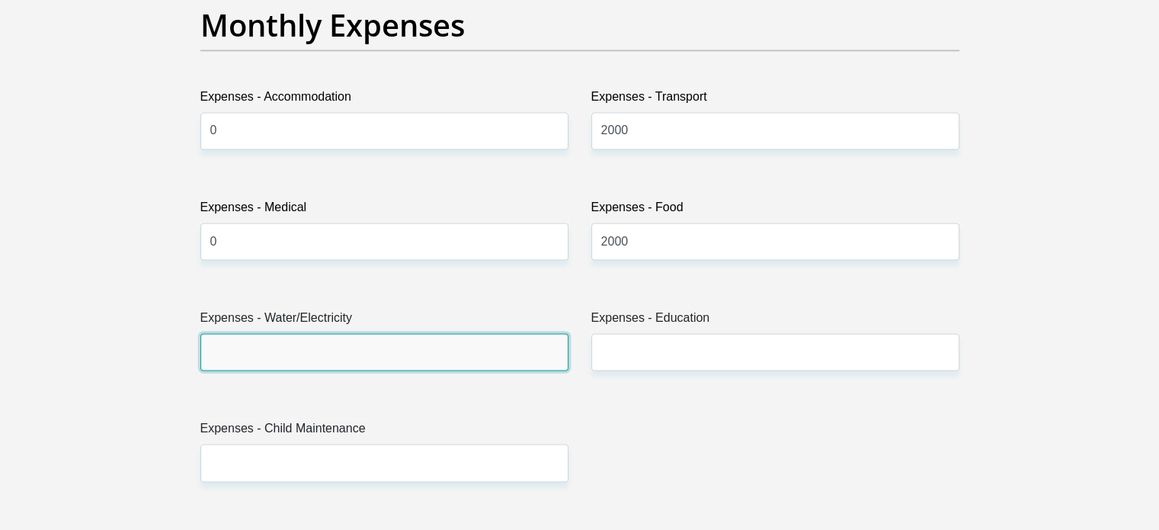
scroll to position [2210, 0]
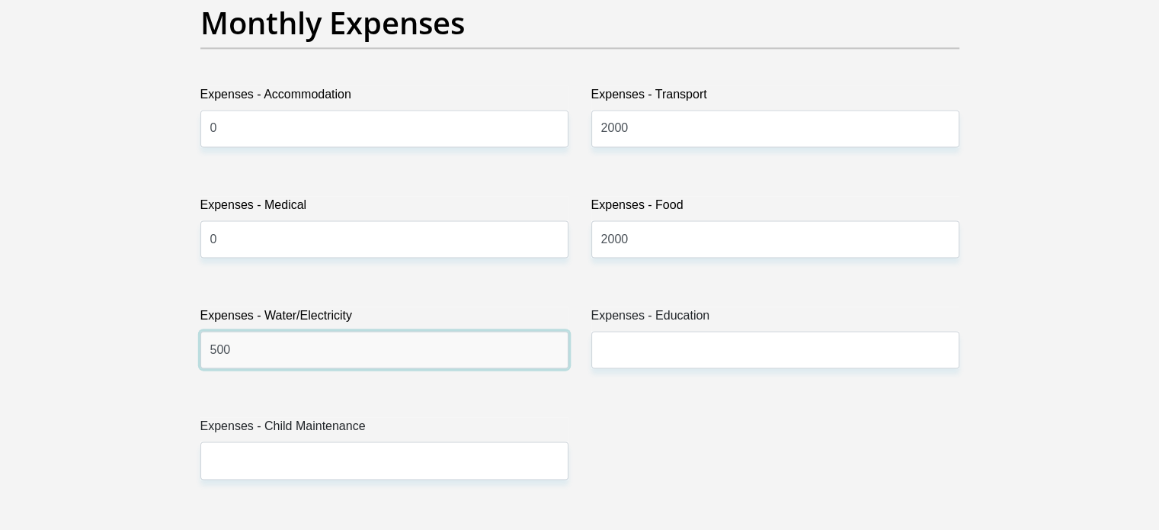
type input "500"
click at [704, 328] on label "Expenses - Education" at bounding box center [775, 318] width 368 height 24
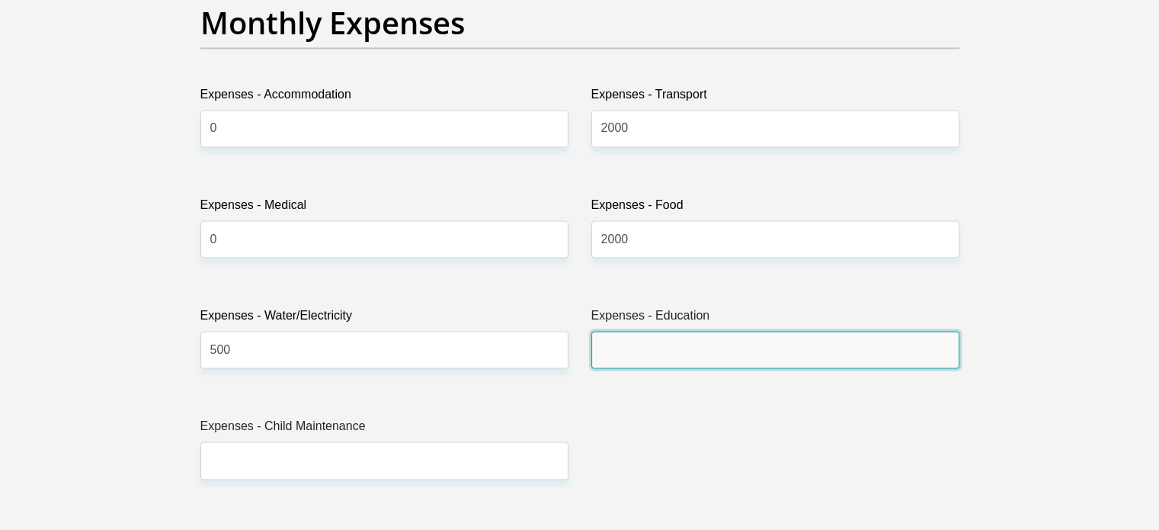
click at [704, 331] on input "Expenses - Education" at bounding box center [775, 349] width 368 height 37
click at [690, 350] on input "Expenses - Education" at bounding box center [775, 349] width 368 height 37
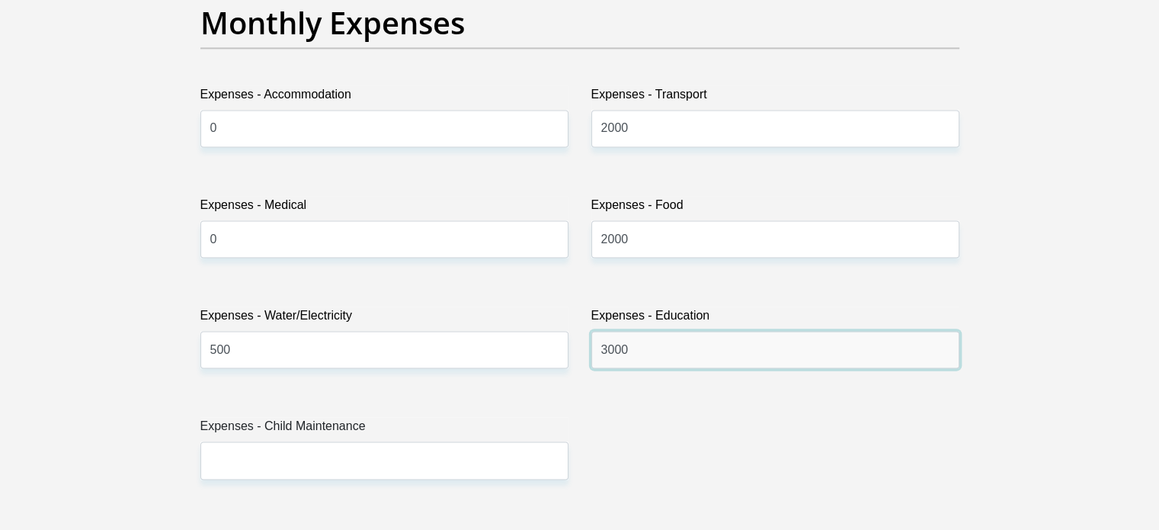
scroll to position [2439, 0]
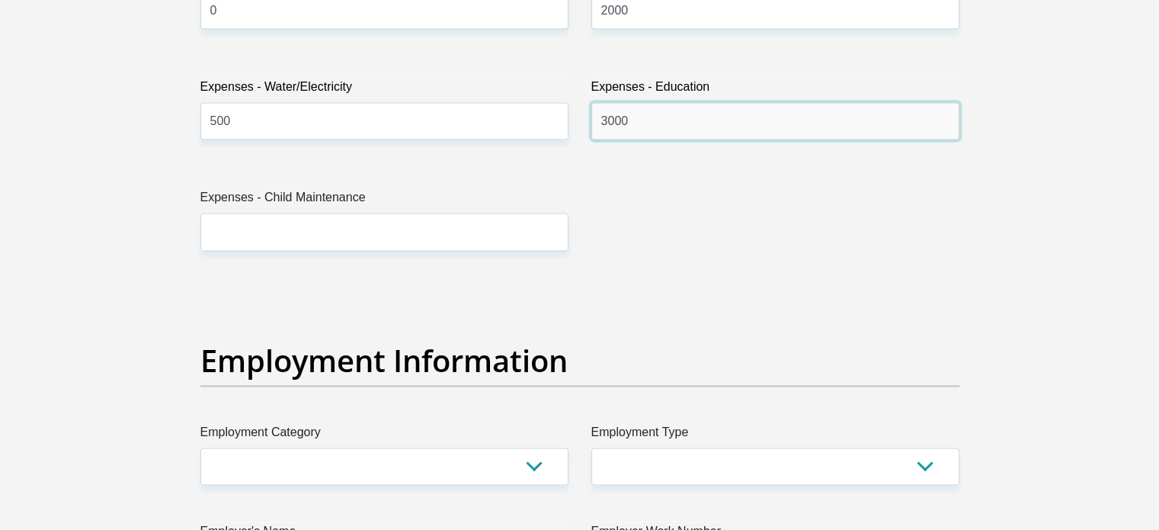
type input "3000"
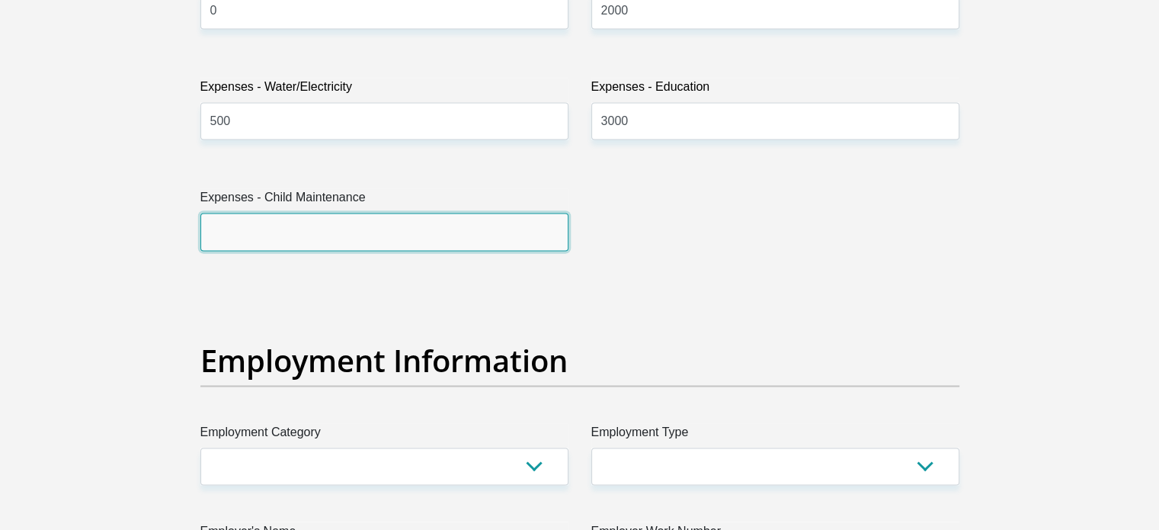
click at [323, 242] on input "Expenses - Child Maintenance" at bounding box center [384, 231] width 368 height 37
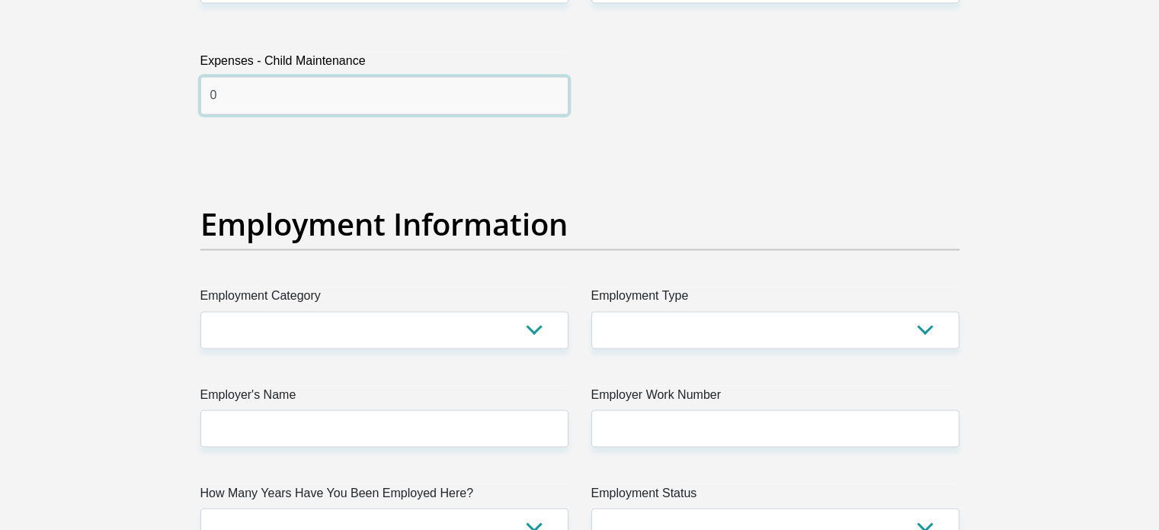
scroll to position [2591, 0]
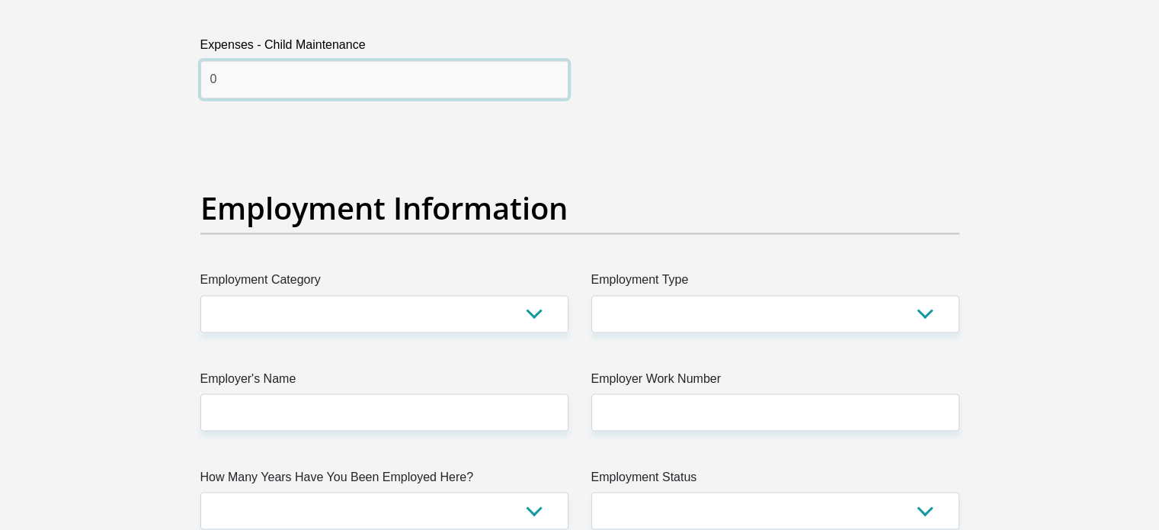
type input "0"
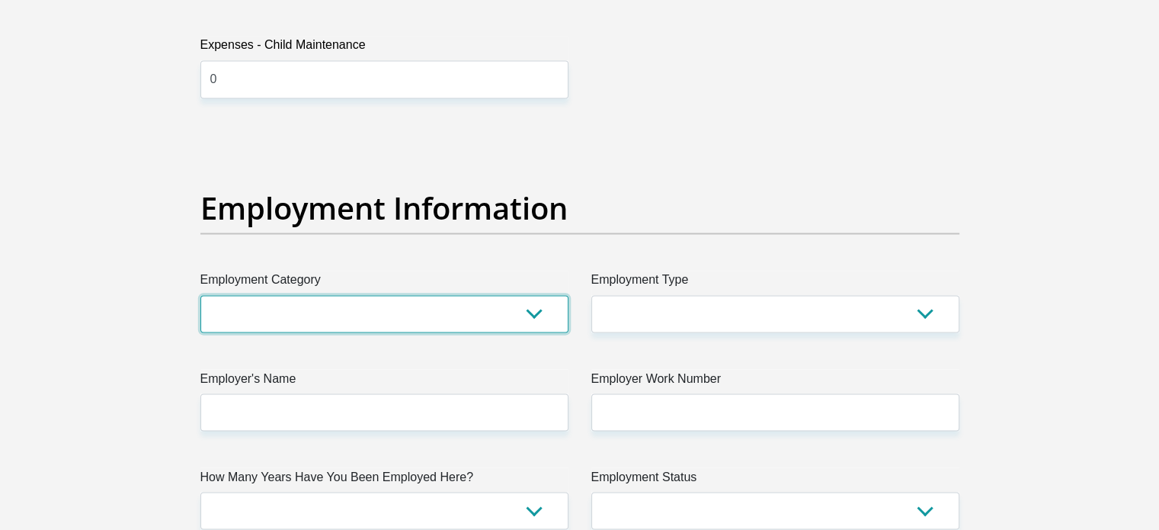
click at [290, 313] on select "AGRICULTURE ALCOHOL & TOBACCO CONSTRUCTION MATERIALS METALLURGY EQUIPMENT FOR R…" at bounding box center [384, 313] width 368 height 37
click at [296, 300] on select "AGRICULTURE ALCOHOL & TOBACCO CONSTRUCTION MATERIALS METALLURGY EQUIPMENT FOR R…" at bounding box center [384, 313] width 368 height 37
select select "9"
click at [200, 295] on select "AGRICULTURE ALCOHOL & TOBACCO CONSTRUCTION MATERIALS METALLURGY EQUIPMENT FOR R…" at bounding box center [384, 313] width 368 height 37
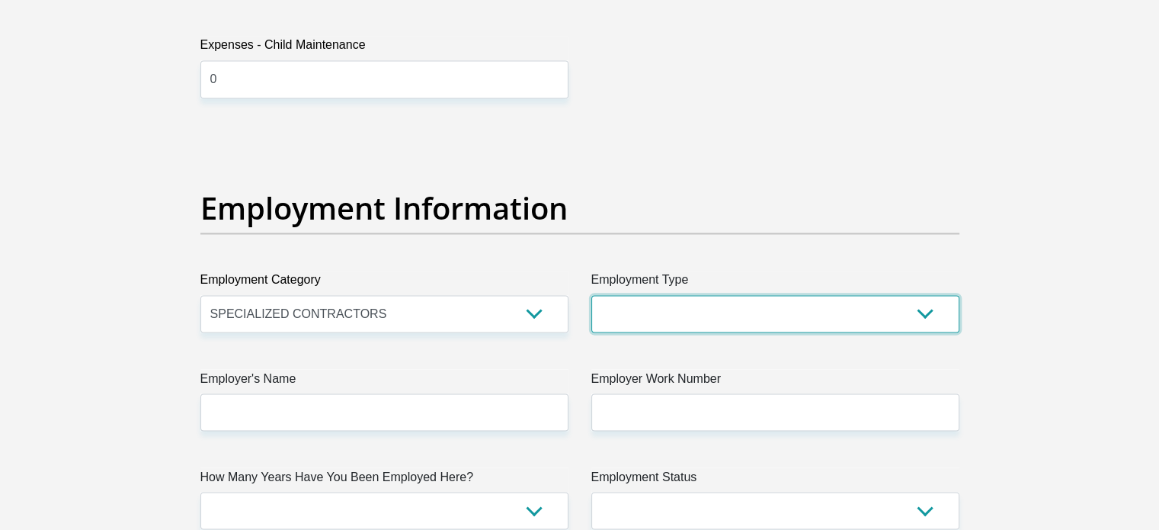
click at [591, 315] on select "College/Lecturer Craft Seller Creative Driver Executive Farmer Forces - Non Com…" at bounding box center [775, 313] width 368 height 37
select select "Production/Manufacturing"
click at [591, 295] on select "College/Lecturer Craft Seller Creative Driver Executive Farmer Forces - Non Com…" at bounding box center [775, 313] width 368 height 37
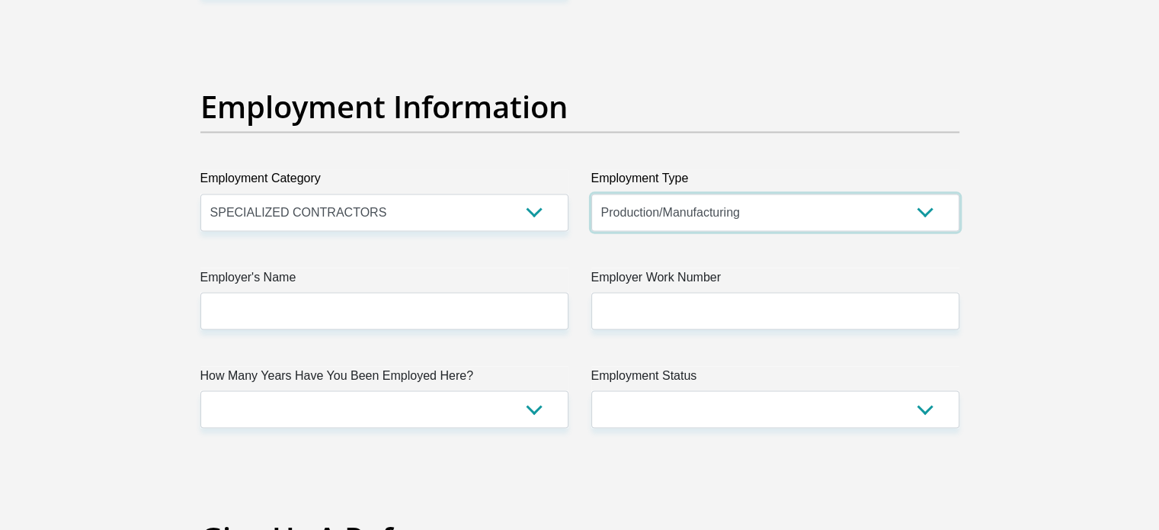
scroll to position [2820, 0]
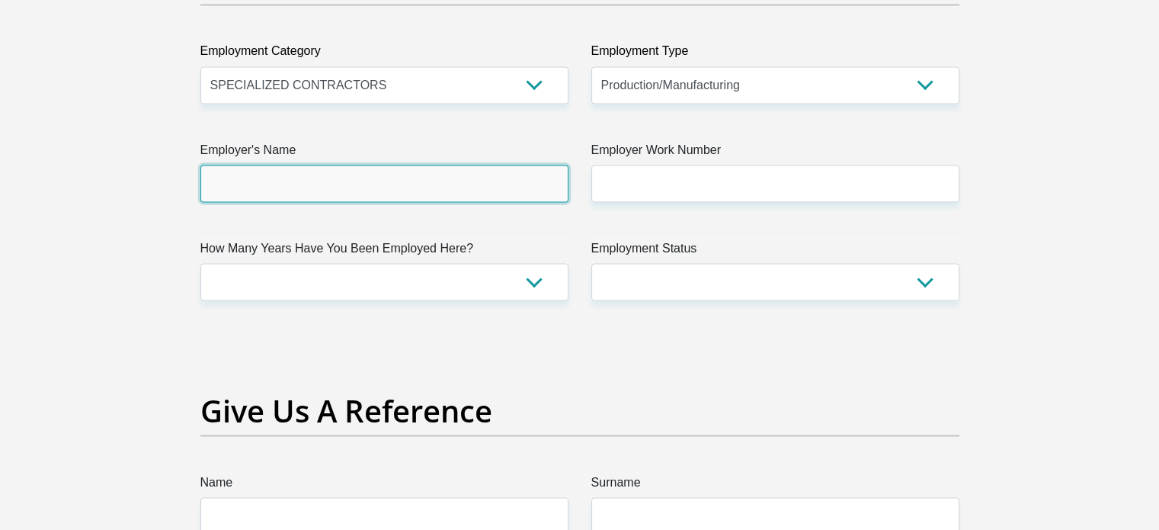
click at [338, 179] on input "Employer's Name" at bounding box center [384, 183] width 368 height 37
type input "Carbontech"
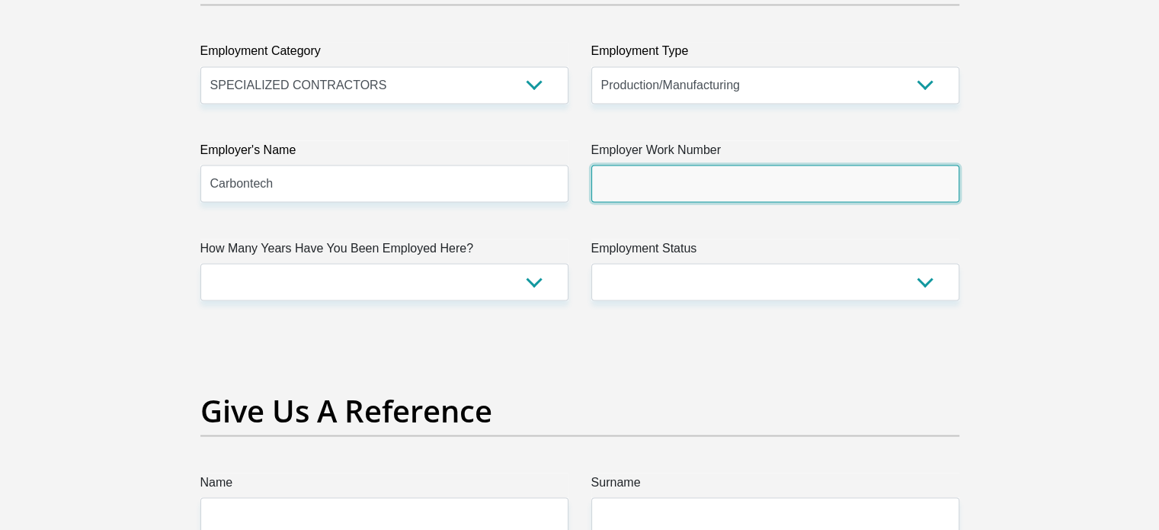
paste input "010 446 6866"
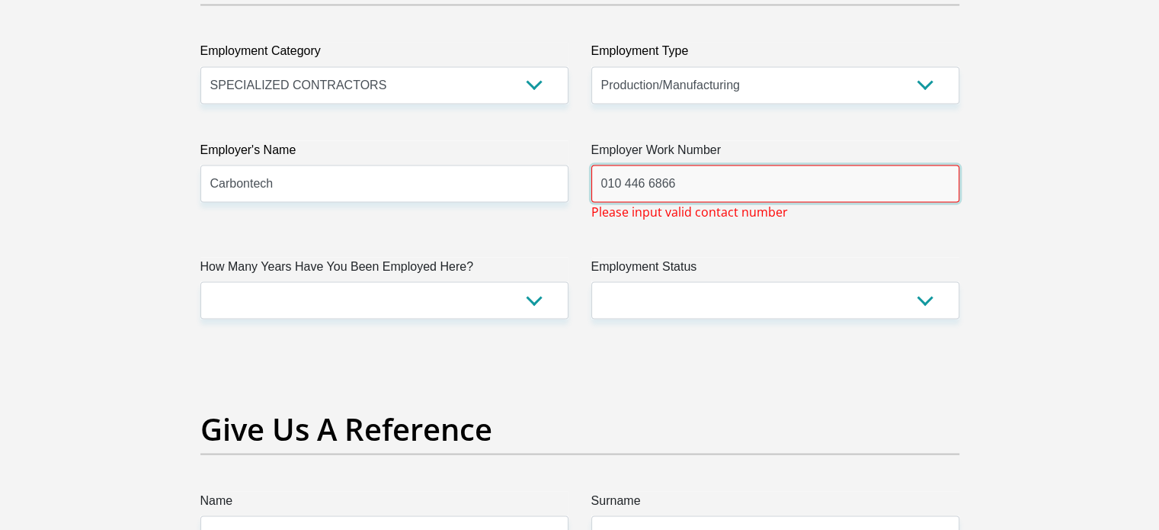
click at [601, 176] on input "010 446 6866" at bounding box center [775, 183] width 368 height 37
click at [701, 187] on input "010 446 6866" at bounding box center [775, 183] width 368 height 37
click at [649, 185] on input "010 446 6866" at bounding box center [775, 183] width 368 height 37
click at [627, 180] on input "010 4466866" at bounding box center [775, 183] width 368 height 37
click at [626, 179] on input "010 4466866" at bounding box center [775, 183] width 368 height 37
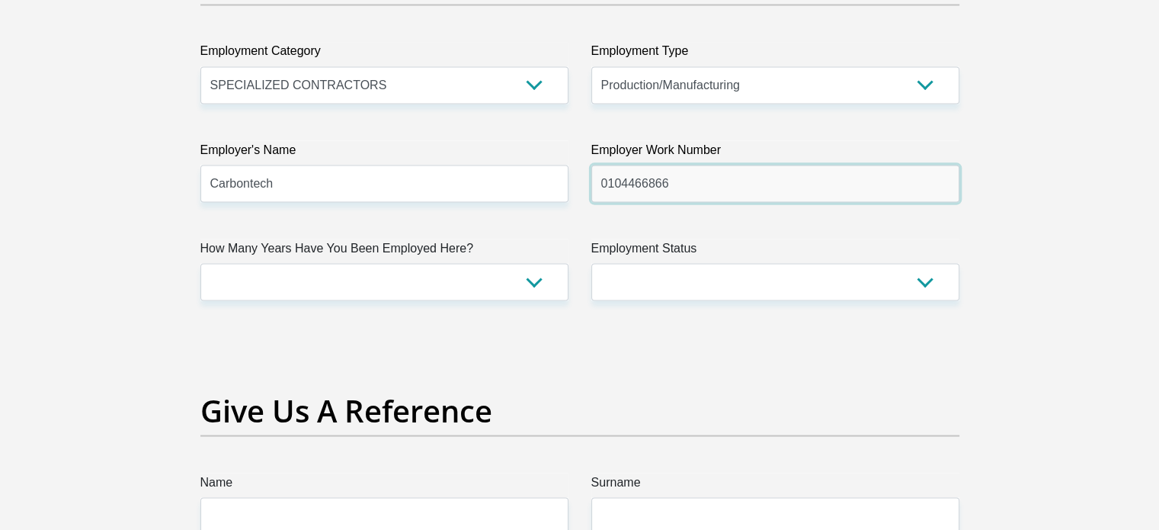
type input "0104466866"
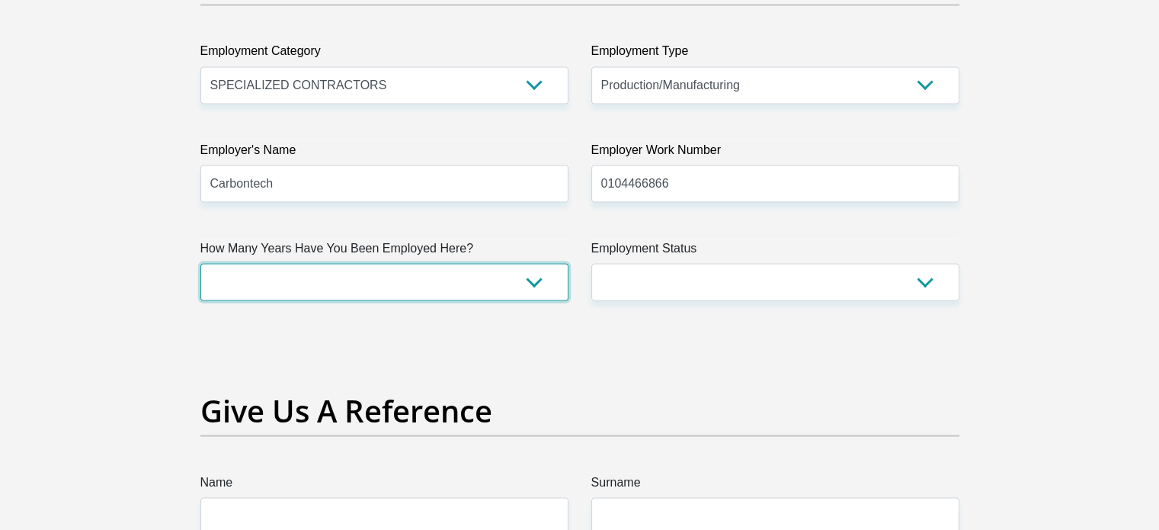
drag, startPoint x: 363, startPoint y: 274, endPoint x: 380, endPoint y: 277, distance: 17.0
click at [378, 277] on select "less than 1 year 1-3 years 3-5 years 5+ years" at bounding box center [384, 281] width 368 height 37
select select "6"
click at [200, 263] on select "less than 1 year 1-3 years 3-5 years 5+ years" at bounding box center [384, 281] width 368 height 37
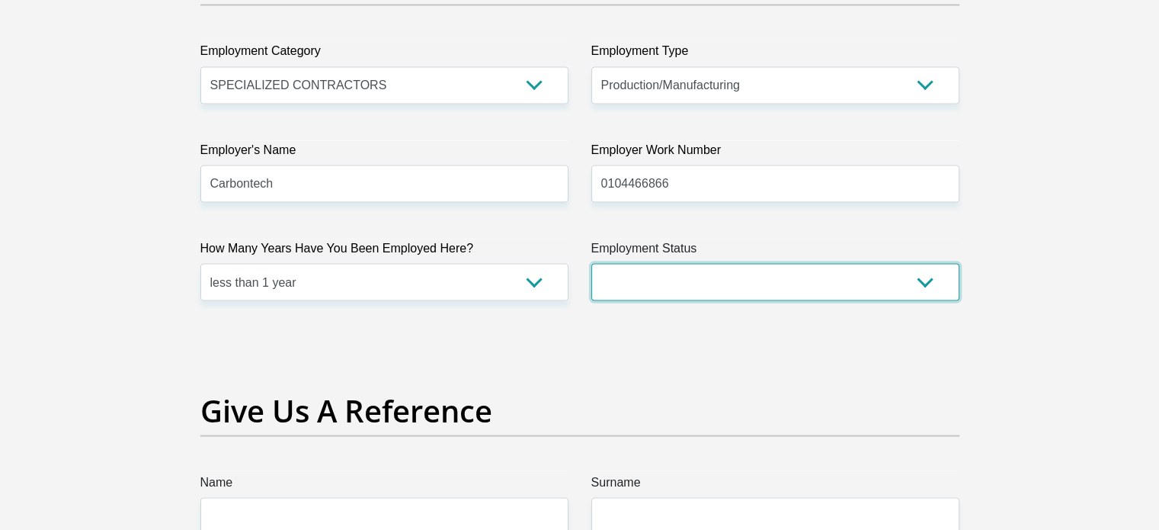
click at [750, 280] on select "Permanent/Full-time Part-time/Casual Contract Worker Self-Employed Housewife Re…" at bounding box center [775, 281] width 368 height 37
select select "1"
click at [591, 263] on select "Permanent/Full-time Part-time/Casual Contract Worker Self-Employed Housewife Re…" at bounding box center [775, 281] width 368 height 37
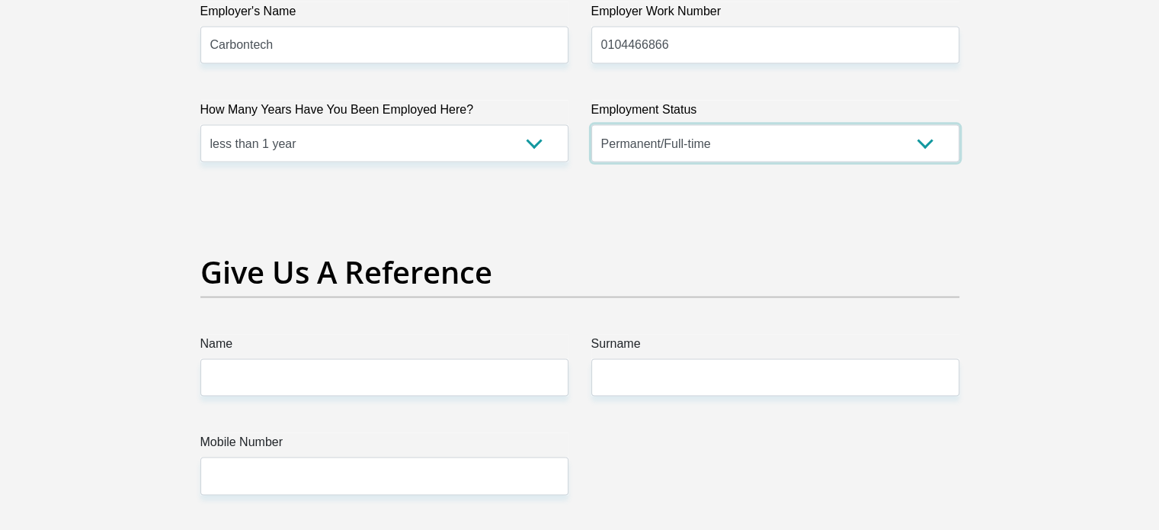
scroll to position [3049, 0]
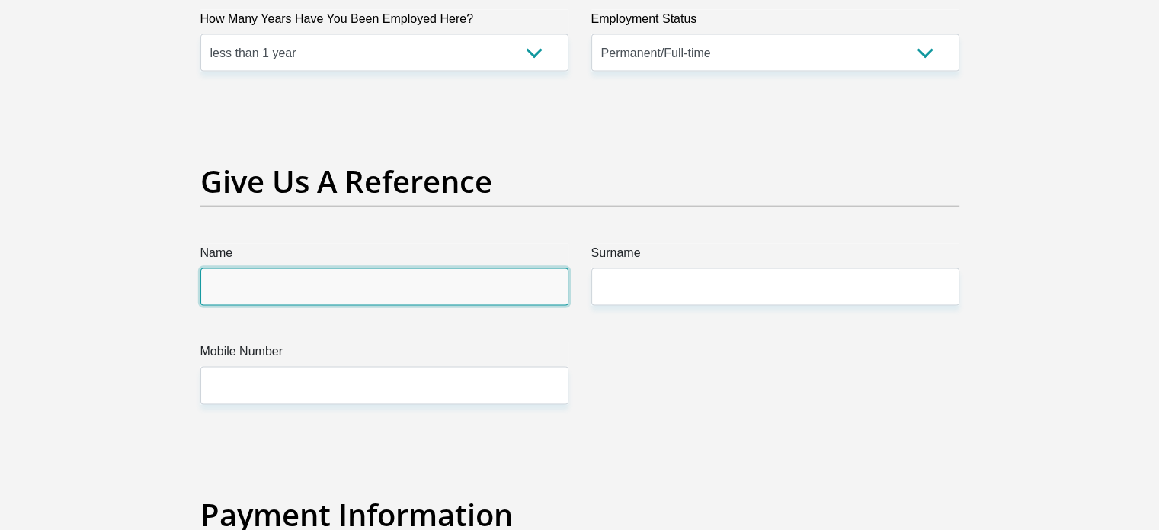
click at [344, 281] on input "Name" at bounding box center [384, 286] width 368 height 37
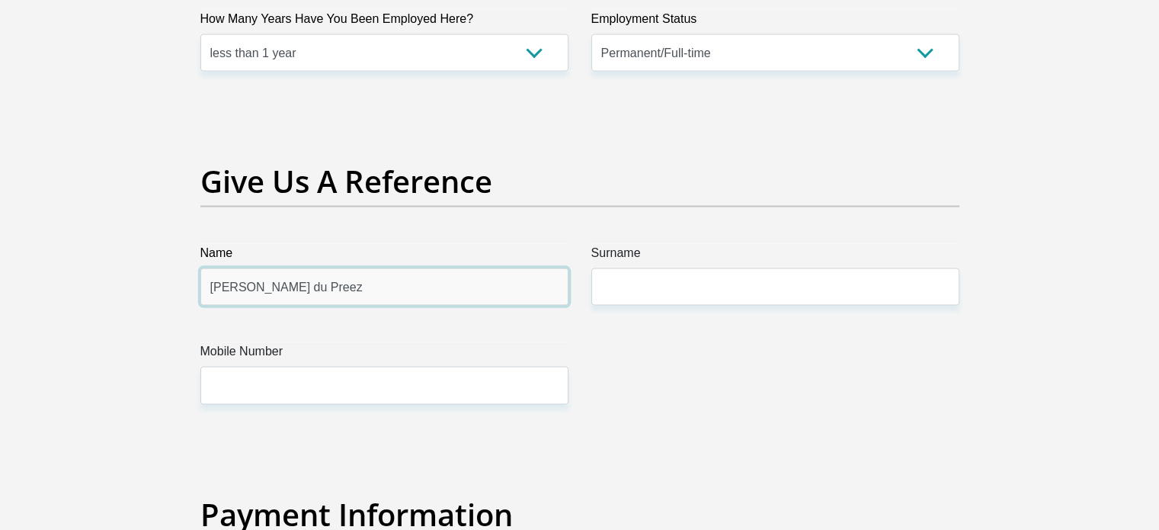
drag, startPoint x: 300, startPoint y: 274, endPoint x: 246, endPoint y: 283, distance: 54.0
click at [246, 283] on input "Derrick du Preez" at bounding box center [384, 286] width 368 height 37
type input "Derrick"
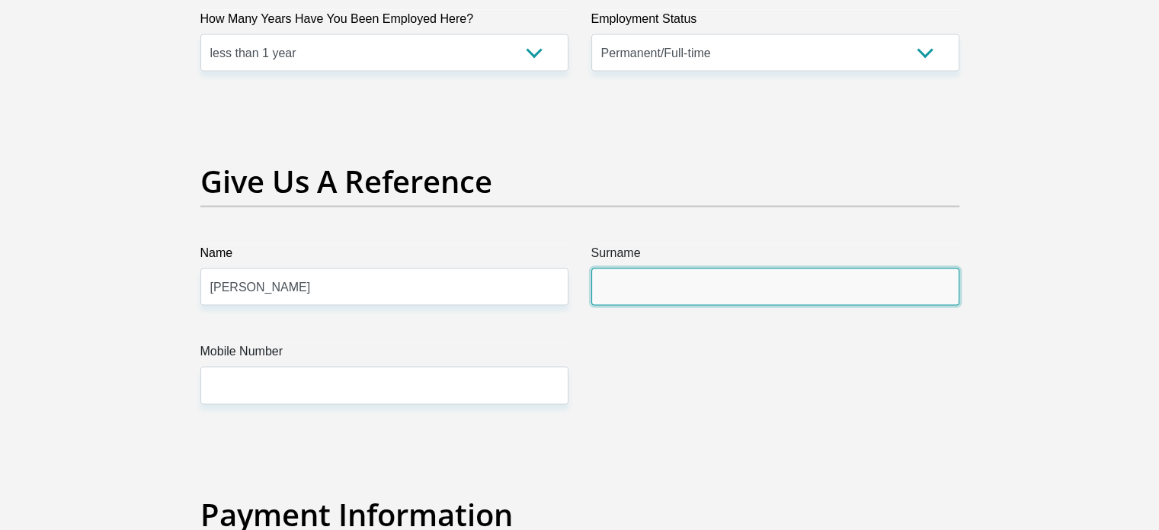
click at [633, 272] on input "Surname" at bounding box center [775, 286] width 368 height 37
type input "du Preez"
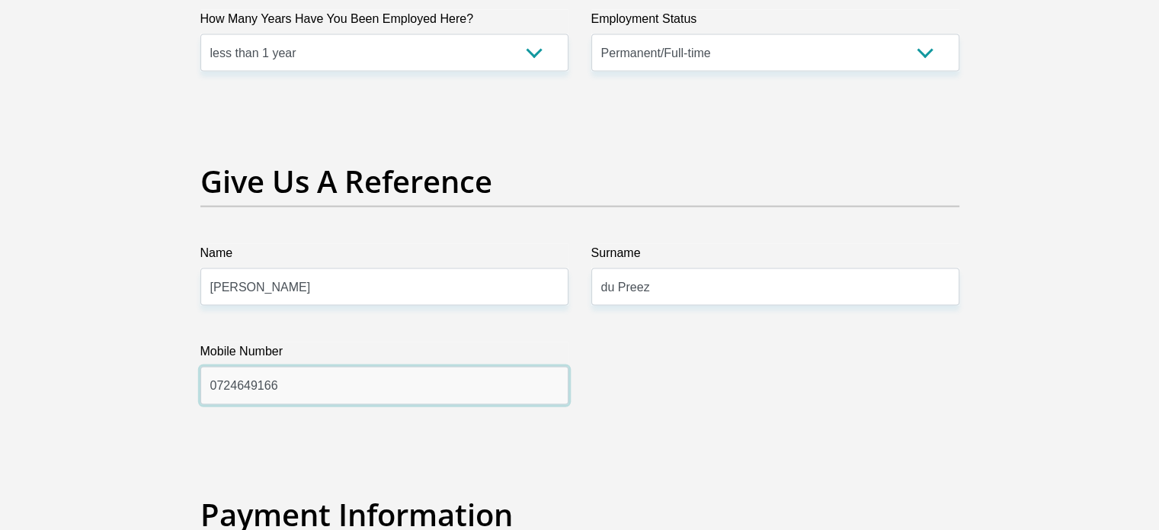
drag, startPoint x: 279, startPoint y: 389, endPoint x: 118, endPoint y: 390, distance: 160.8
type input "0824174711"
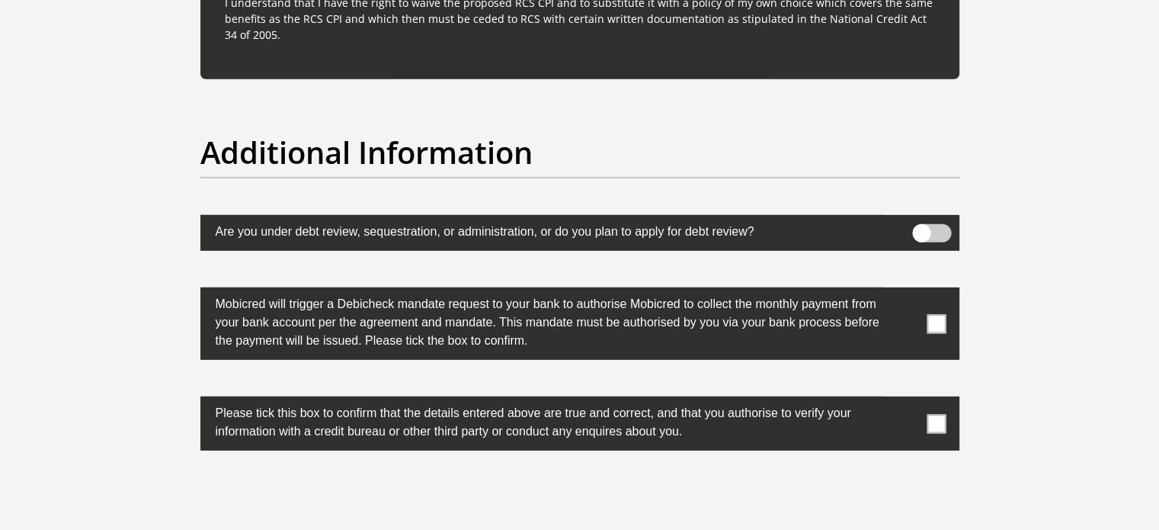
scroll to position [4936, 0]
